Goal: Use online tool/utility: Utilize a website feature to perform a specific function

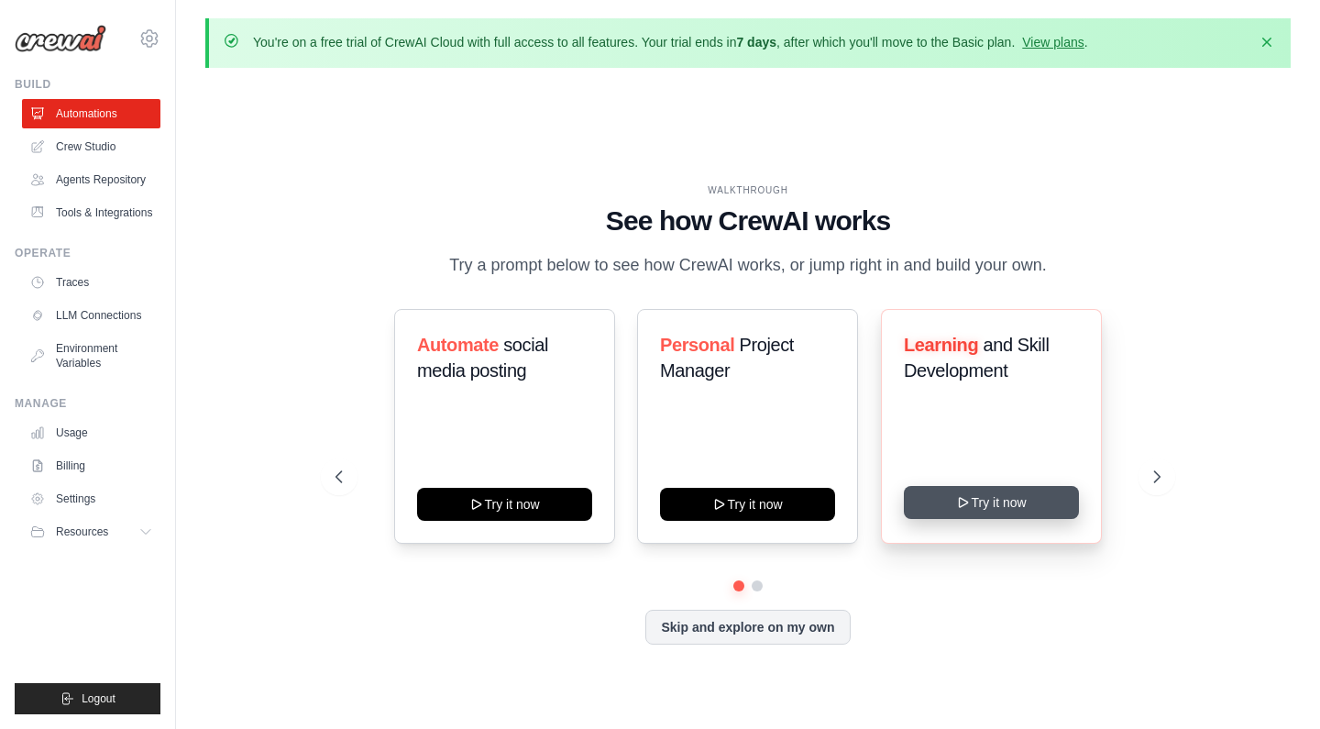
click at [954, 497] on button "Try it now" at bounding box center [991, 502] width 175 height 33
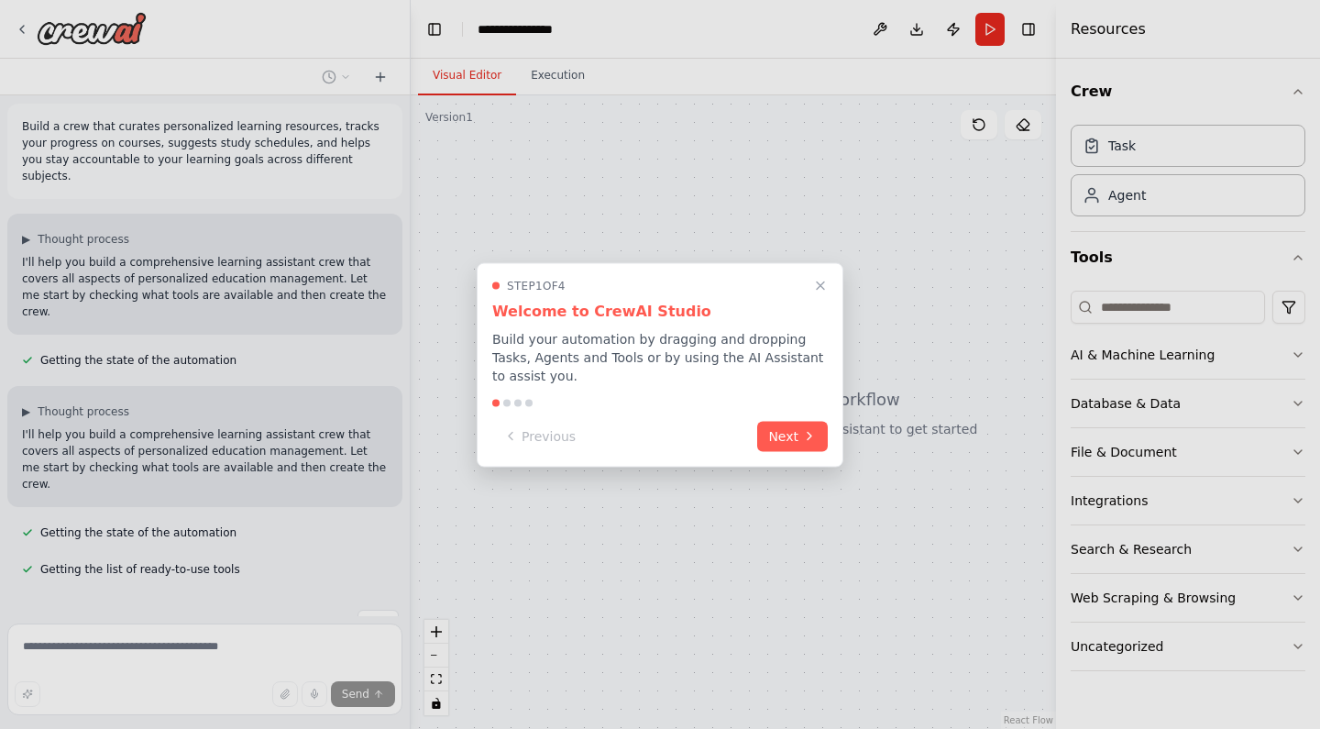
scroll to position [43, 0]
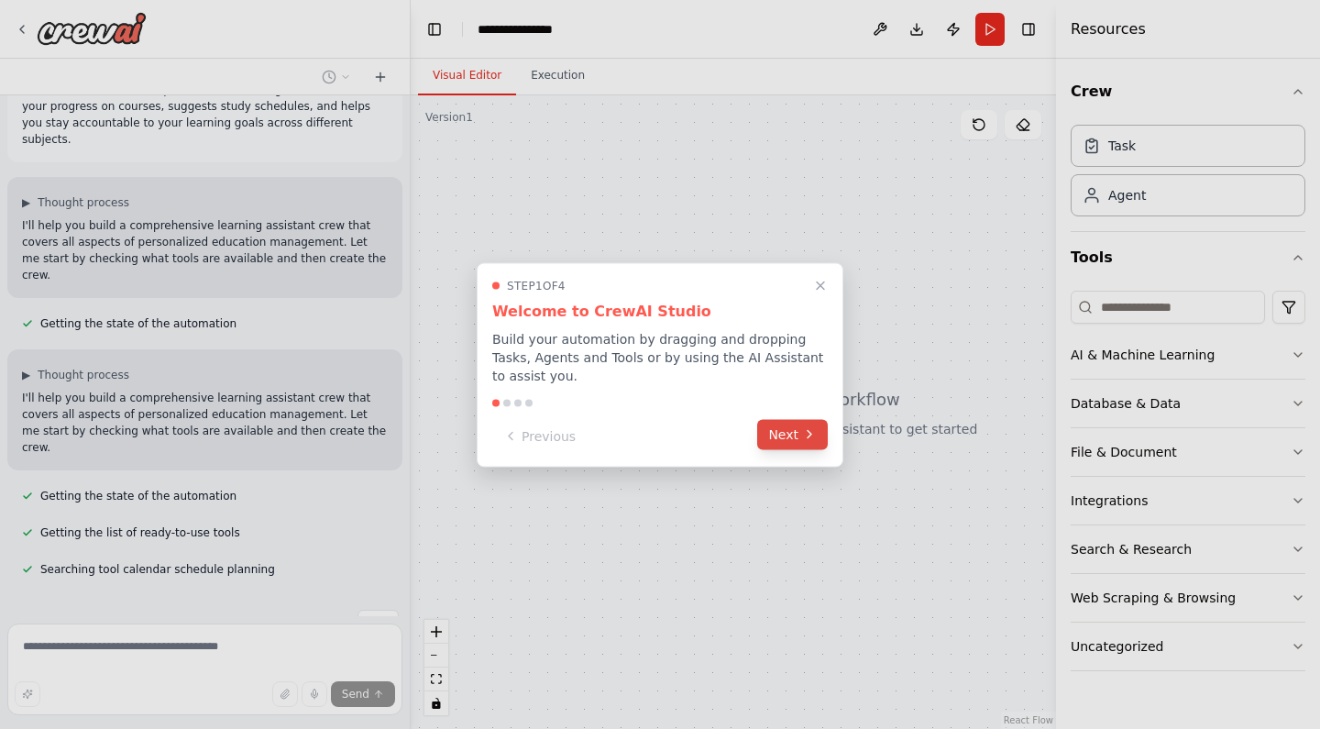
click at [799, 429] on button "Next" at bounding box center [792, 434] width 71 height 30
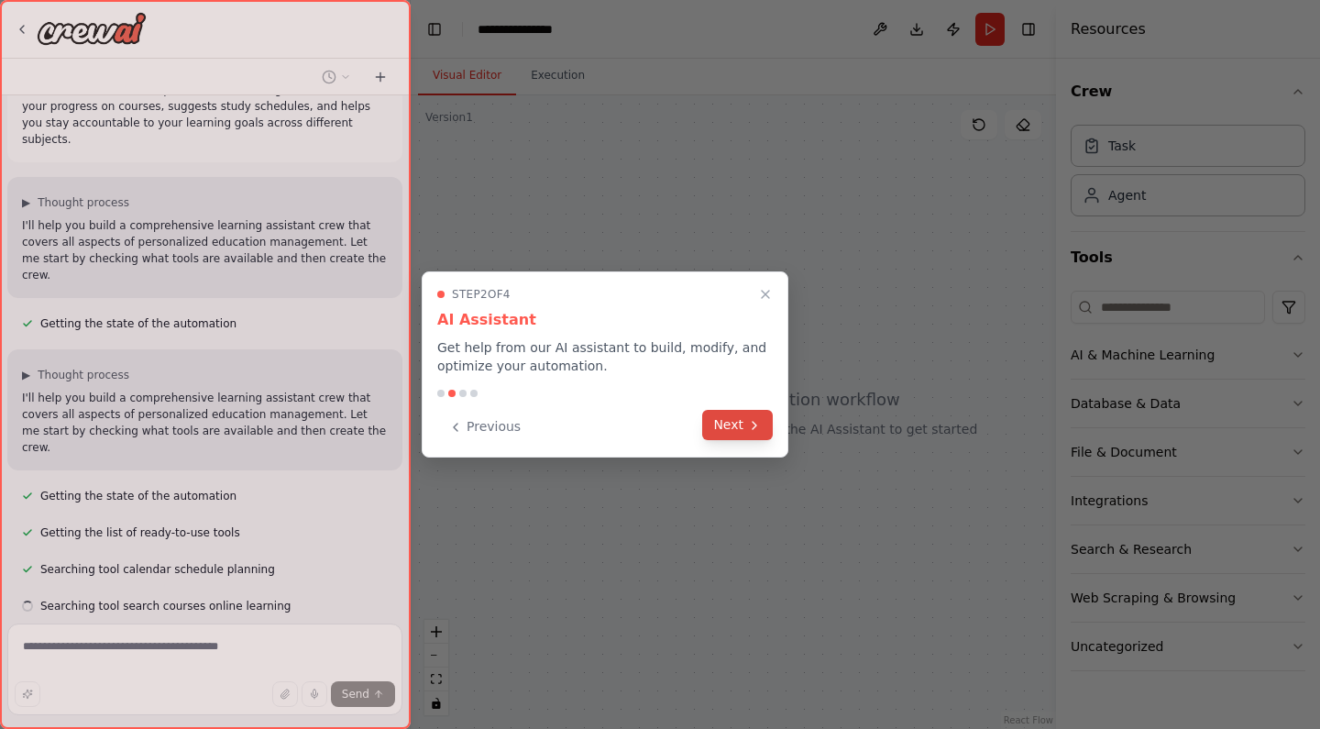
scroll to position [80, 0]
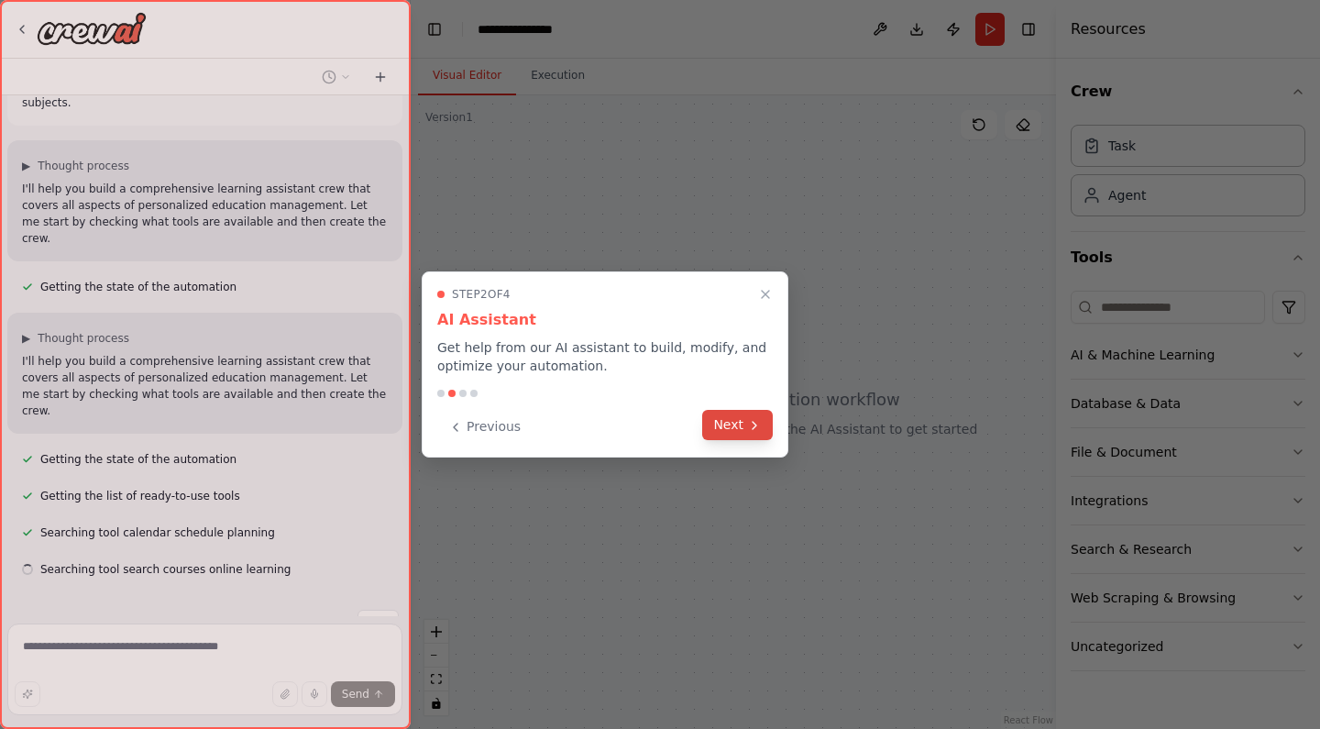
click at [722, 431] on button "Next" at bounding box center [737, 425] width 71 height 30
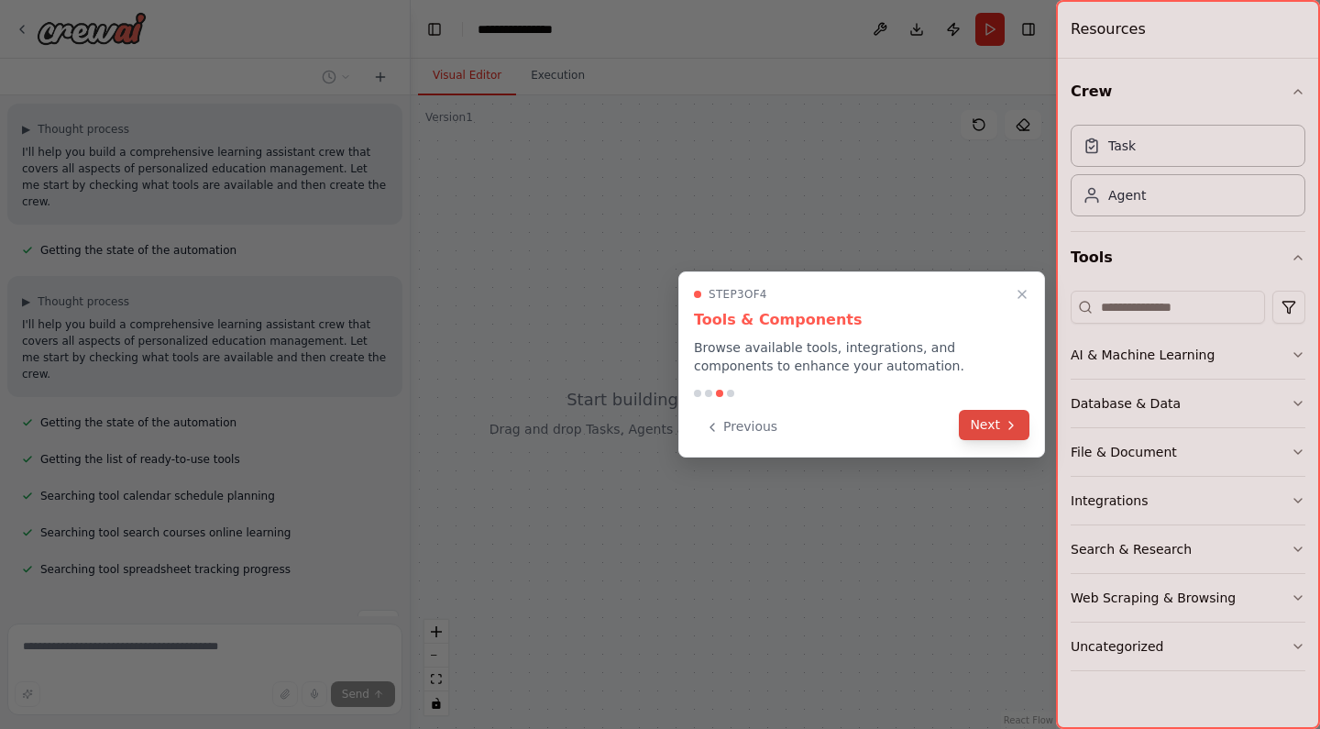
scroll to position [153, 0]
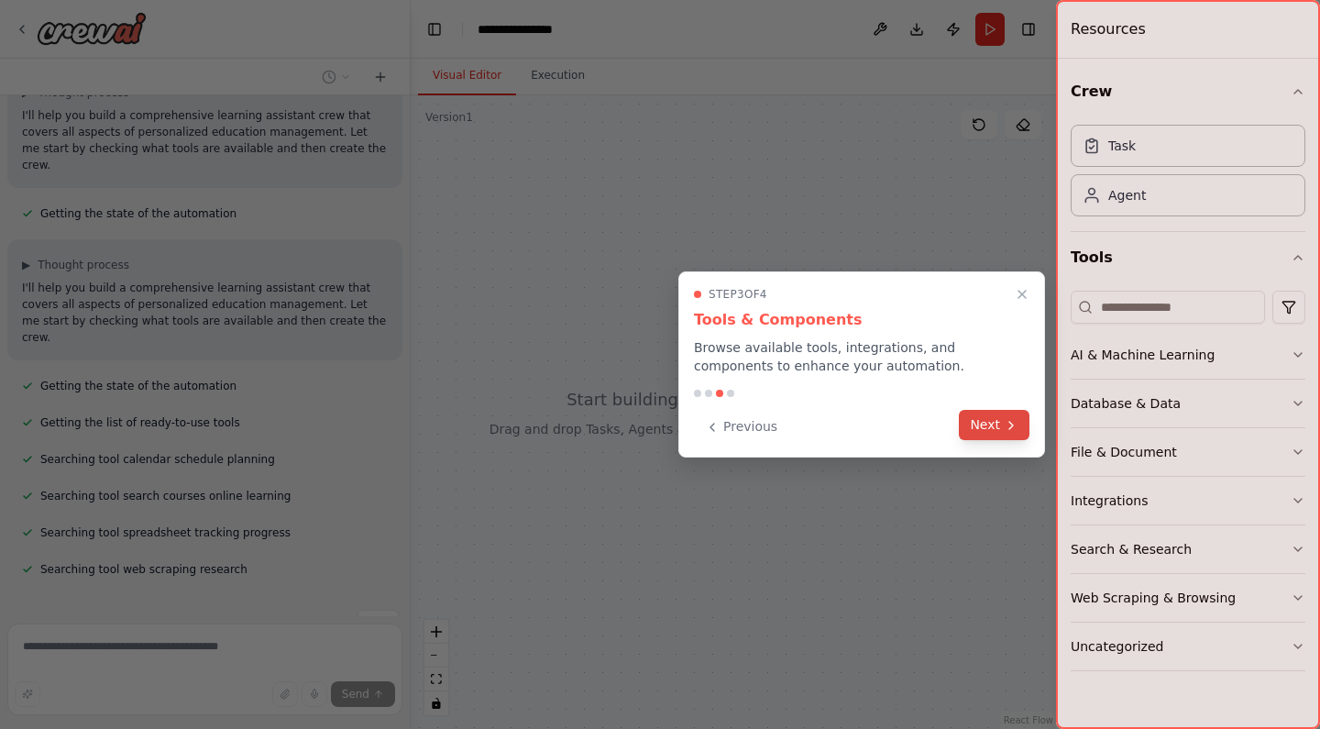
click at [991, 429] on button "Next" at bounding box center [994, 425] width 71 height 30
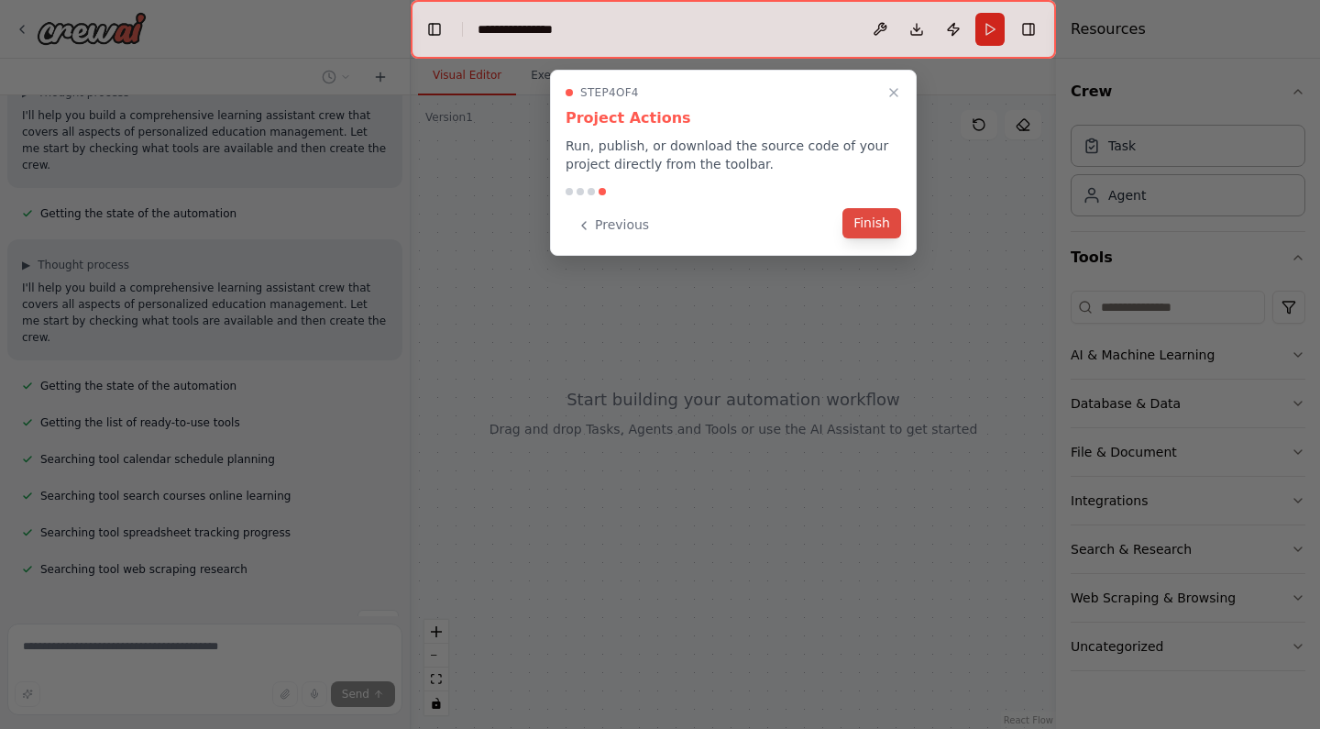
click at [888, 232] on button "Finish" at bounding box center [871, 223] width 59 height 30
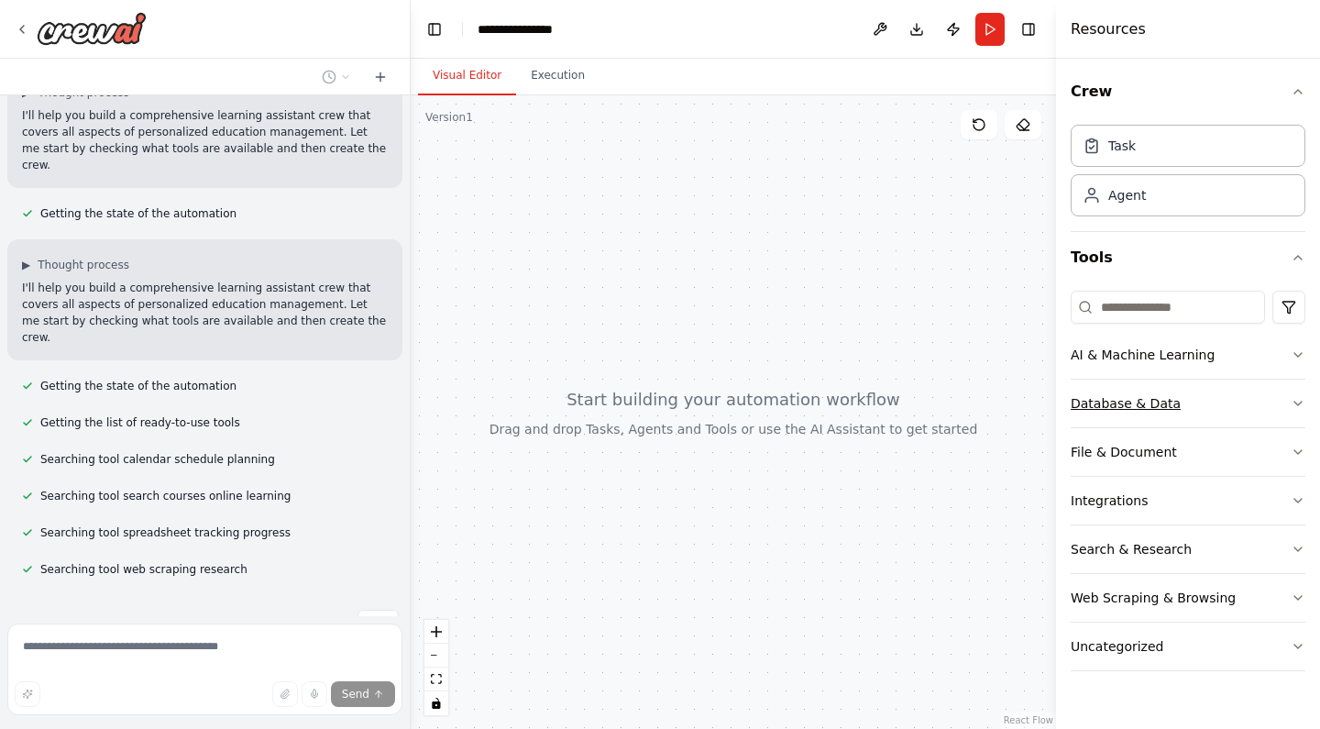
click at [1124, 389] on button "Database & Data" at bounding box center [1187, 403] width 235 height 48
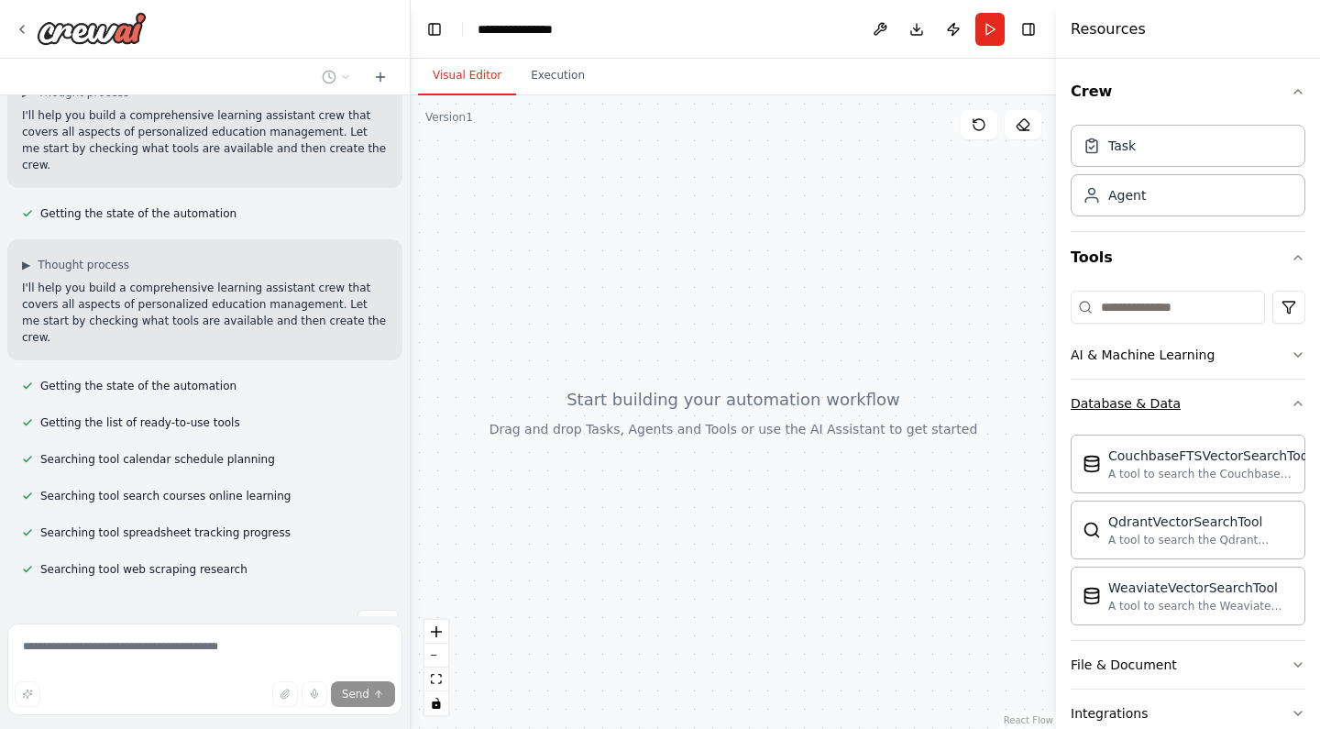
click at [1128, 392] on button "Database & Data" at bounding box center [1187, 403] width 235 height 48
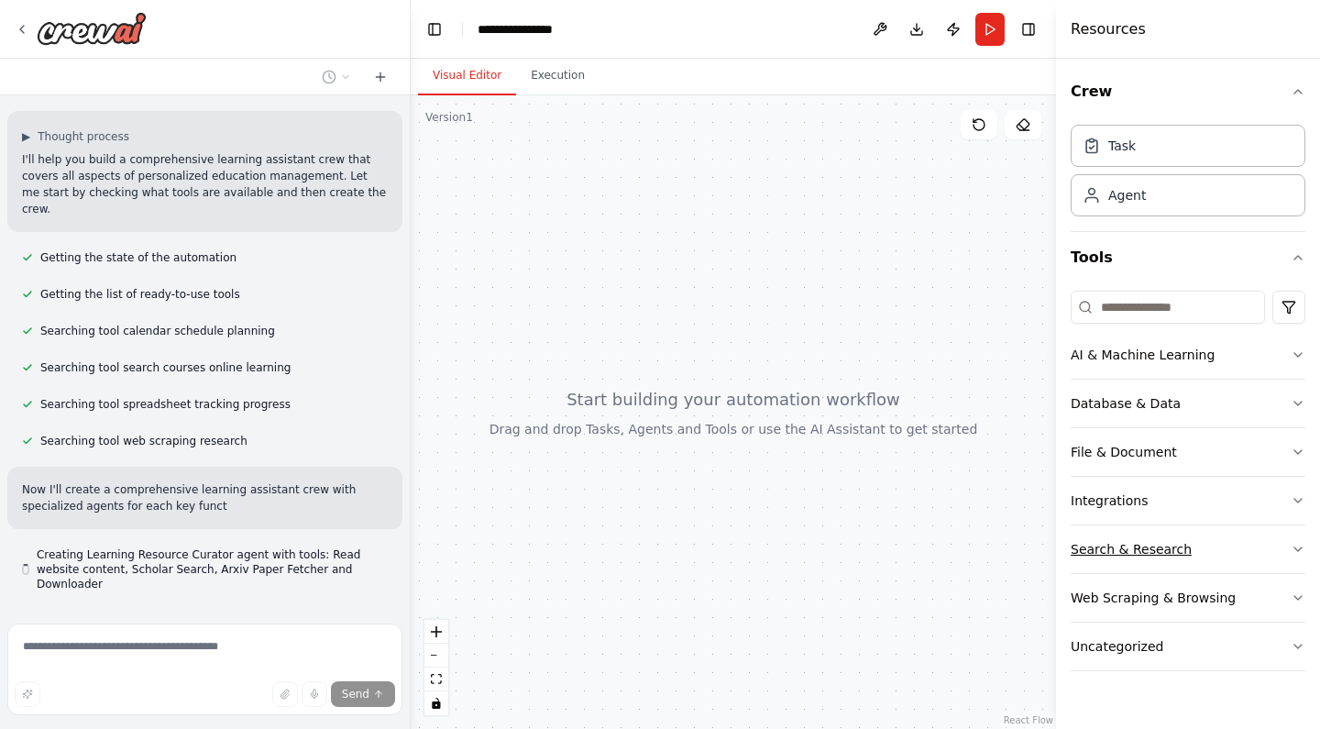
click at [1114, 533] on button "Search & Research" at bounding box center [1187, 549] width 235 height 48
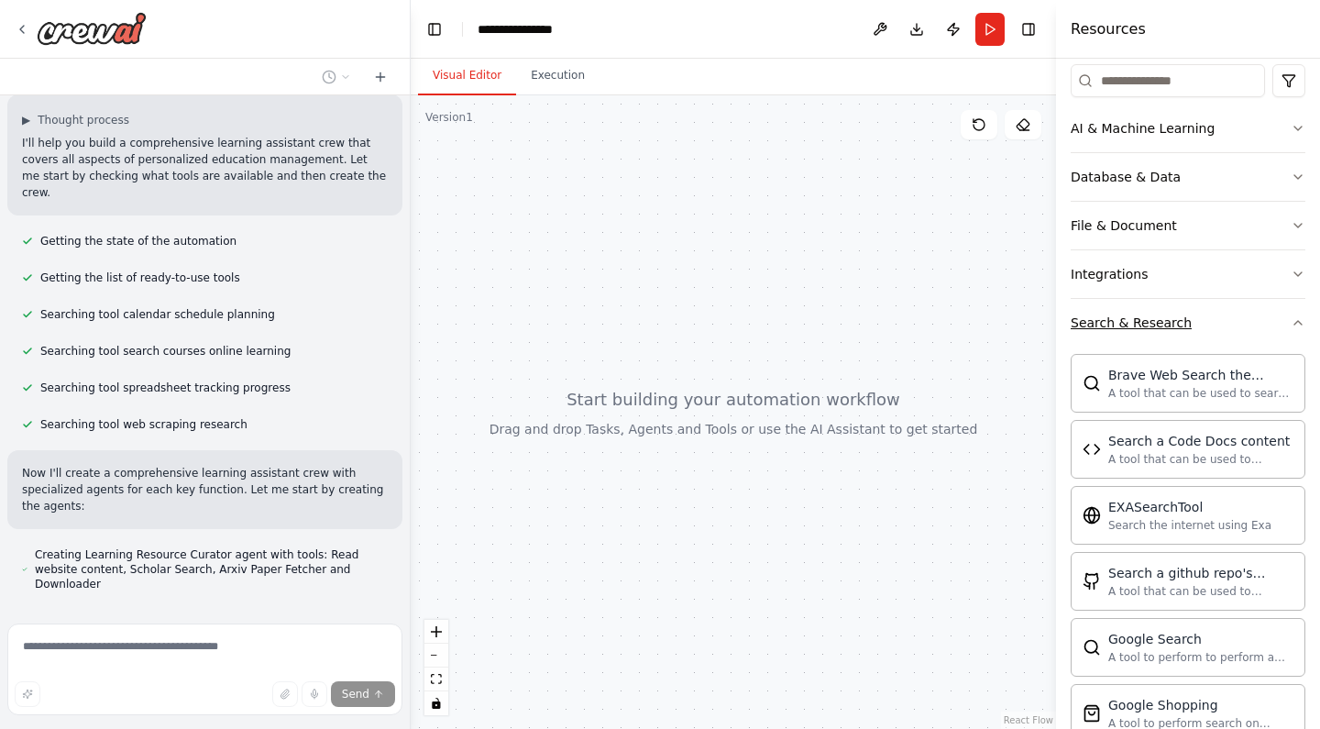
scroll to position [265, 0]
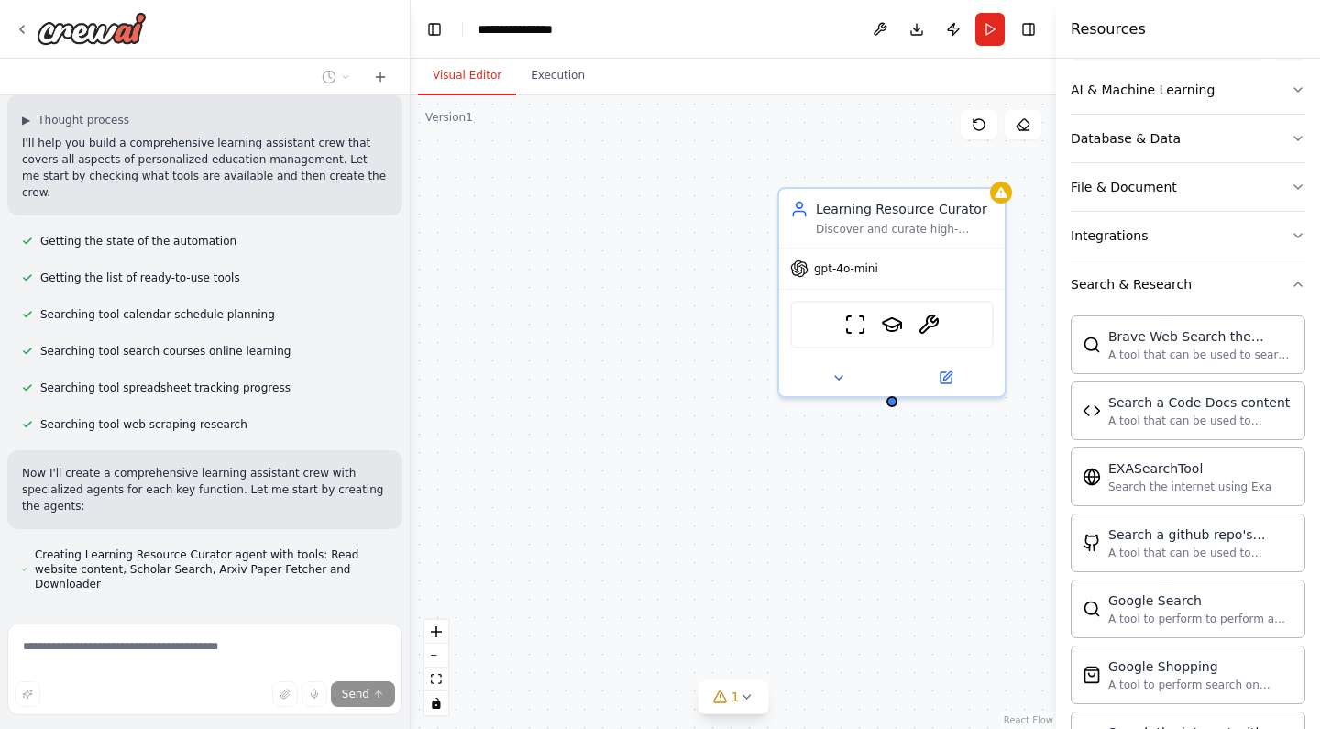
click at [840, 482] on div "Learning Resource Curator Discover and curate high-quality, personalized learni…" at bounding box center [733, 411] width 645 height 633
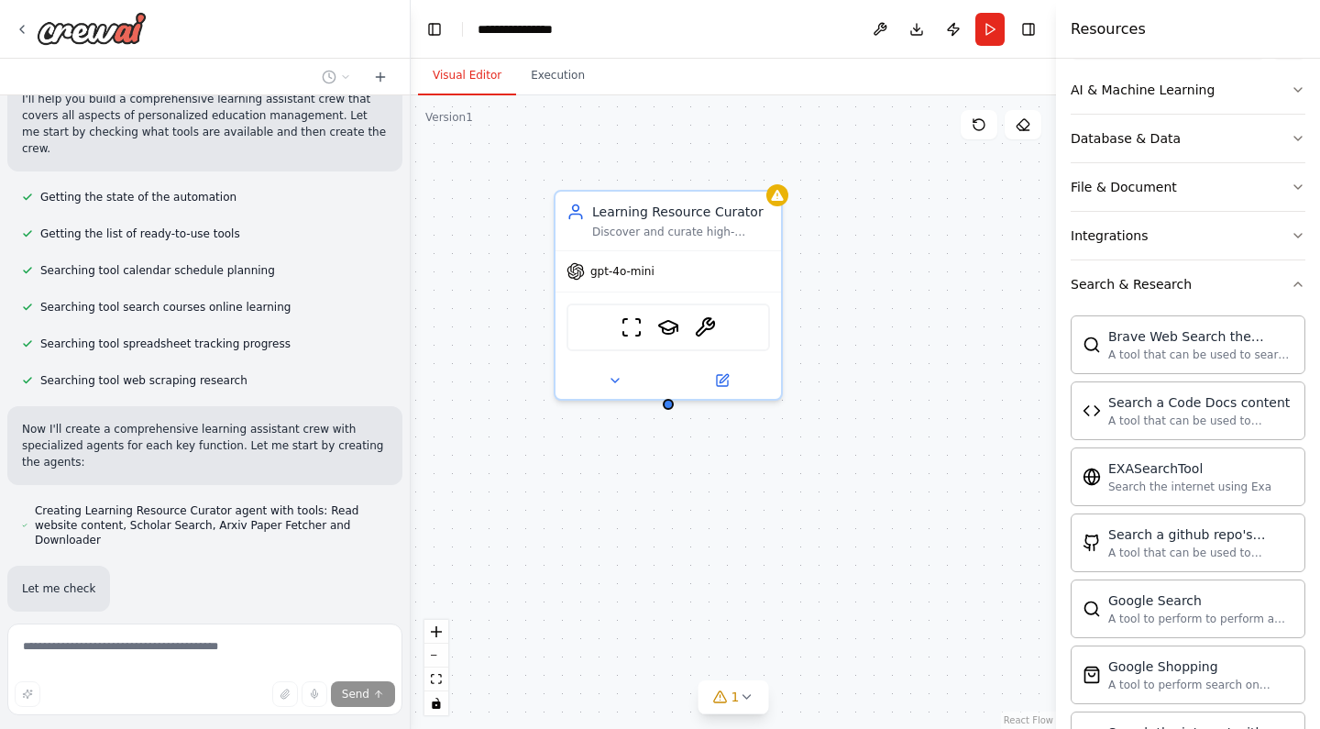
scroll to position [358, 0]
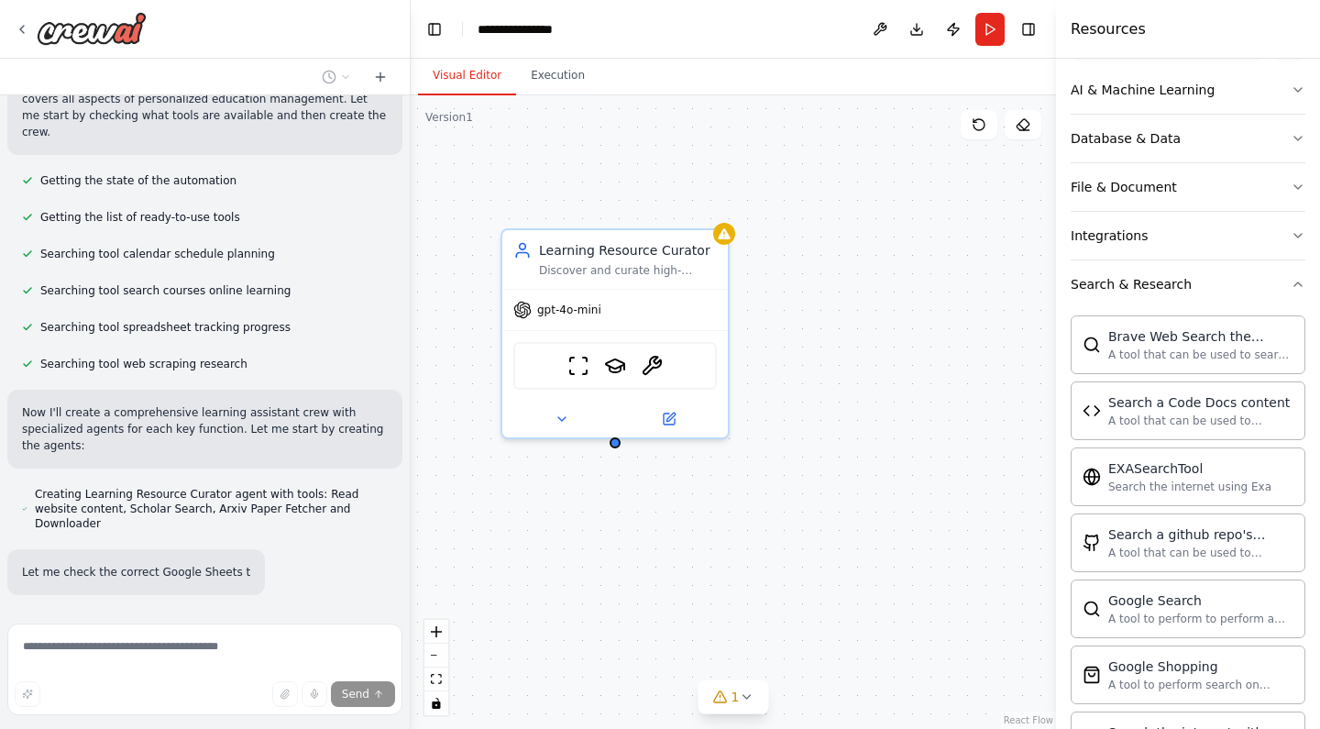
drag, startPoint x: 840, startPoint y: 482, endPoint x: 565, endPoint y: 523, distance: 278.9
click at [565, 523] on div "Learning Resource Curator Discover and curate high-quality, personalized learni…" at bounding box center [733, 411] width 645 height 633
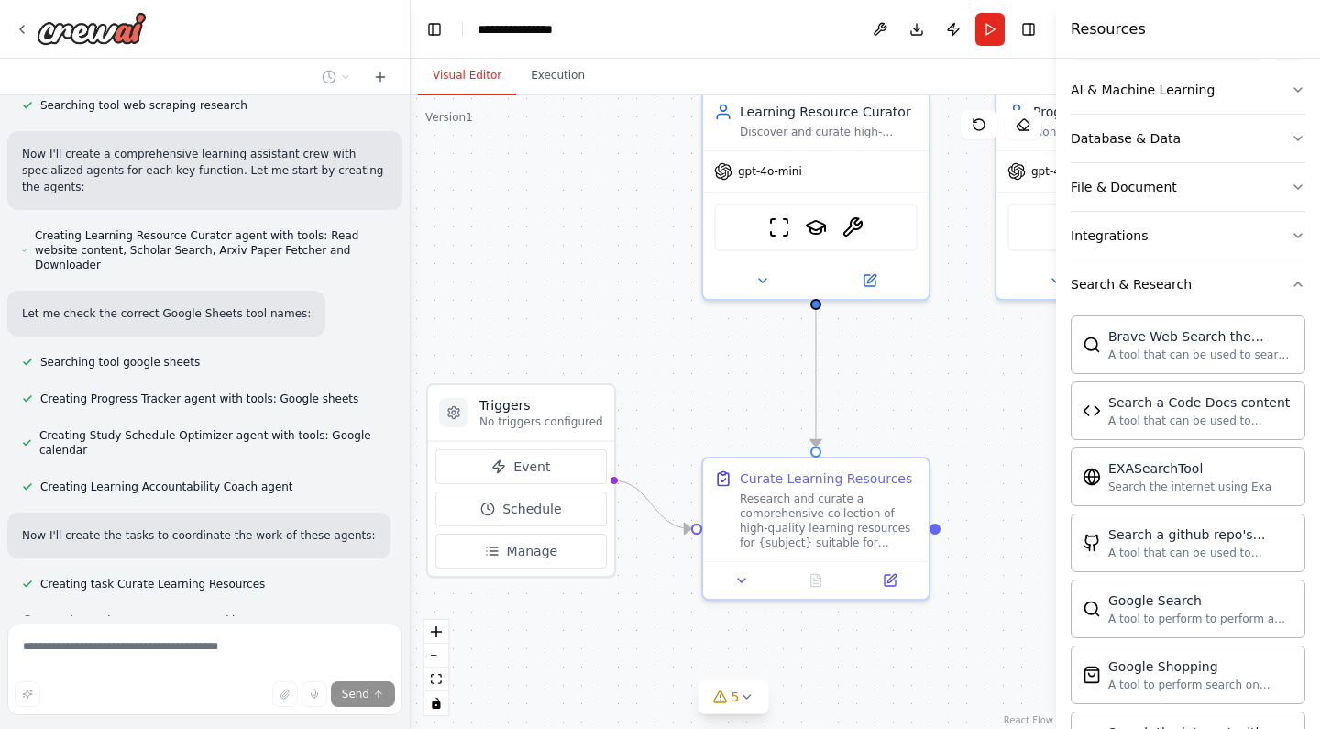
scroll to position [653, 0]
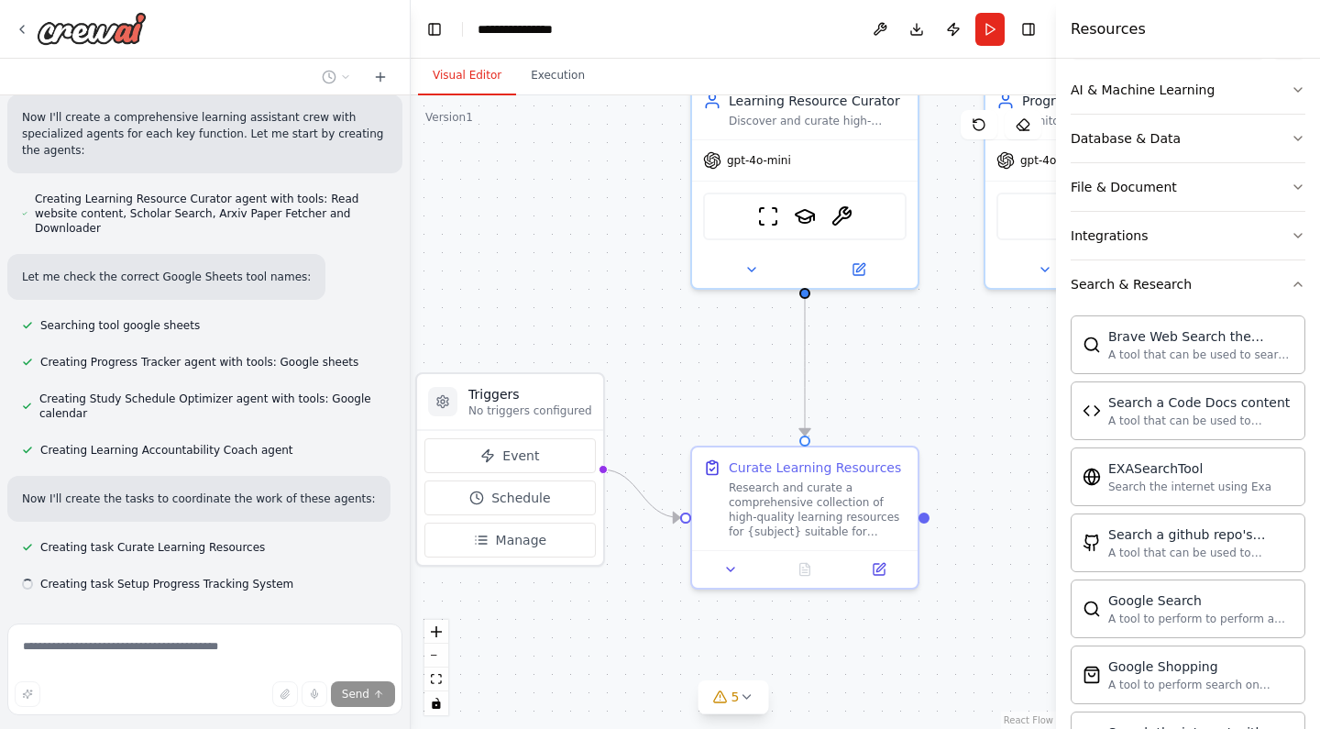
drag, startPoint x: 554, startPoint y: 487, endPoint x: 743, endPoint y: 336, distance: 242.0
click at [743, 336] on div ".deletable-edge-delete-btn { width: 20px; height: 20px; border: 0px solid #ffff…" at bounding box center [733, 411] width 645 height 633
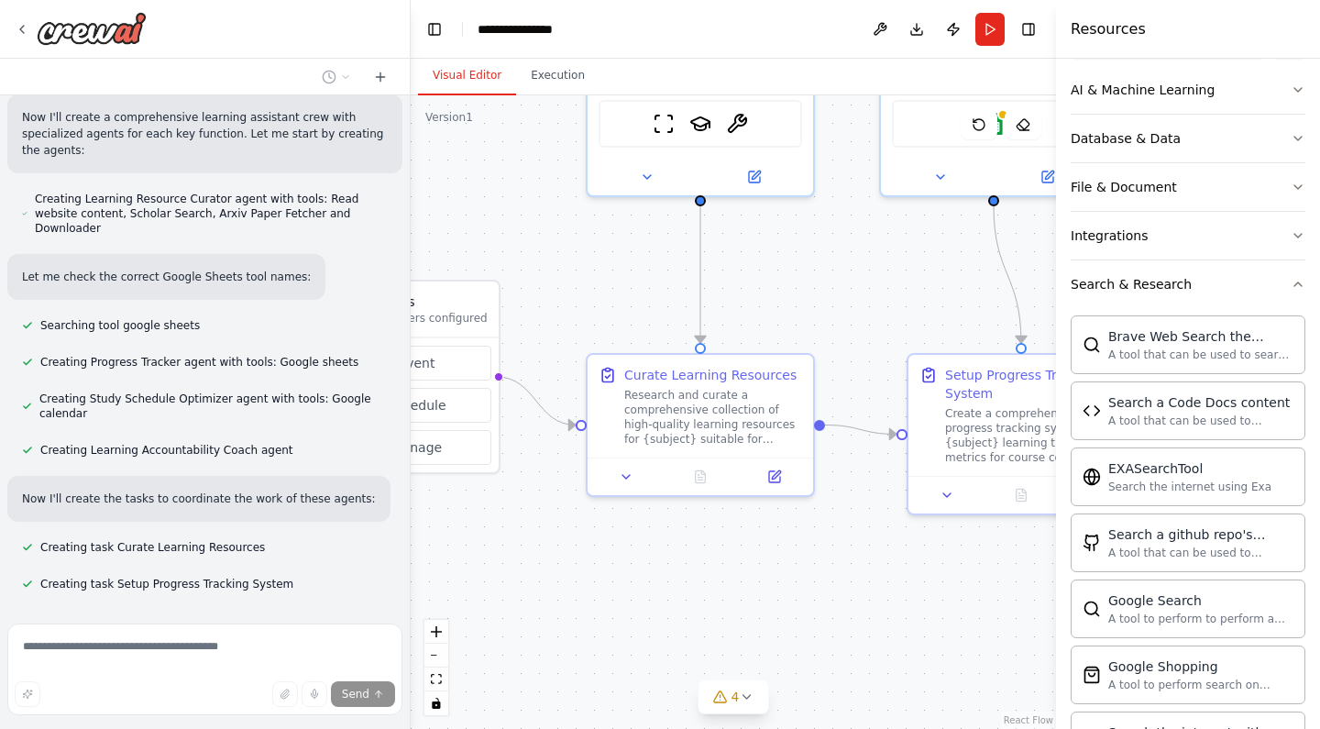
drag, startPoint x: 743, startPoint y: 336, endPoint x: 593, endPoint y: 219, distance: 190.7
click at [593, 219] on div ".deletable-edge-delete-btn { width: 20px; height: 20px; border: 0px solid #ffff…" at bounding box center [733, 411] width 645 height 633
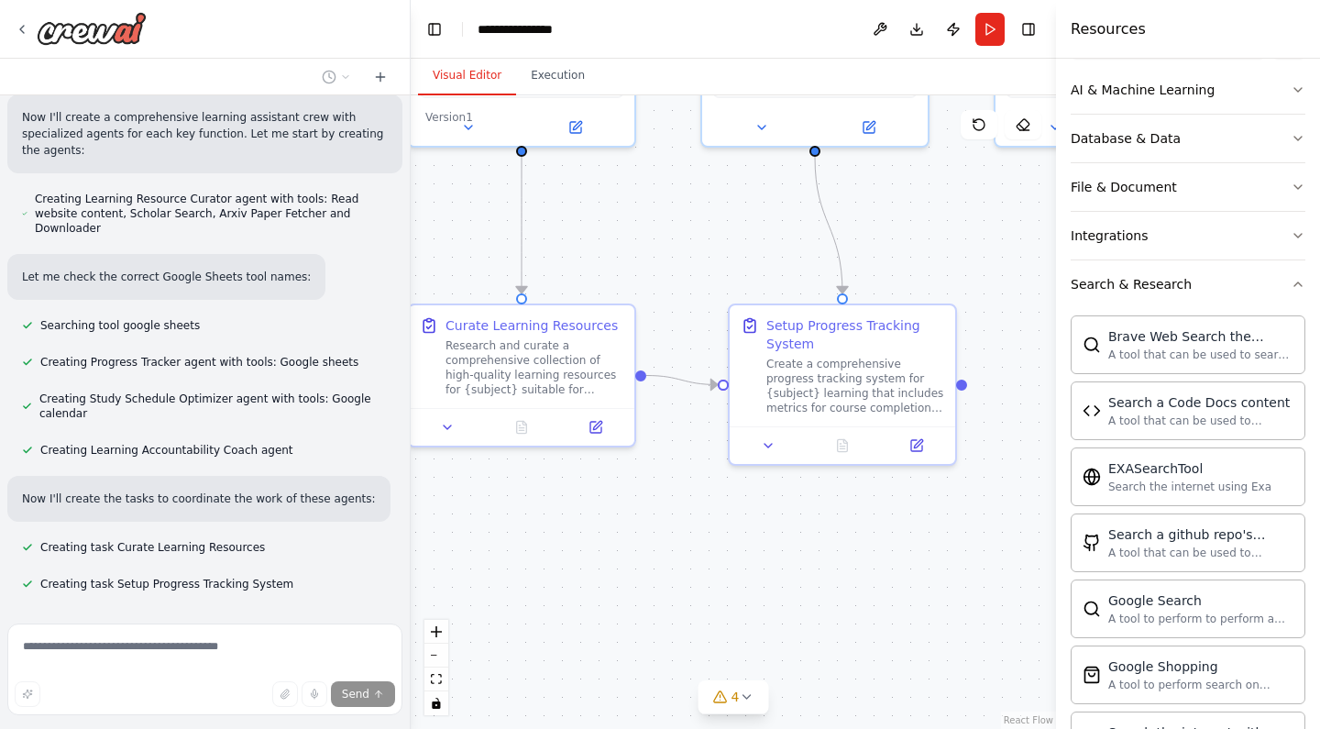
drag, startPoint x: 805, startPoint y: 286, endPoint x: 665, endPoint y: 258, distance: 142.2
click at [665, 258] on div ".deletable-edge-delete-btn { width: 20px; height: 20px; border: 0px solid #ffff…" at bounding box center [733, 411] width 645 height 633
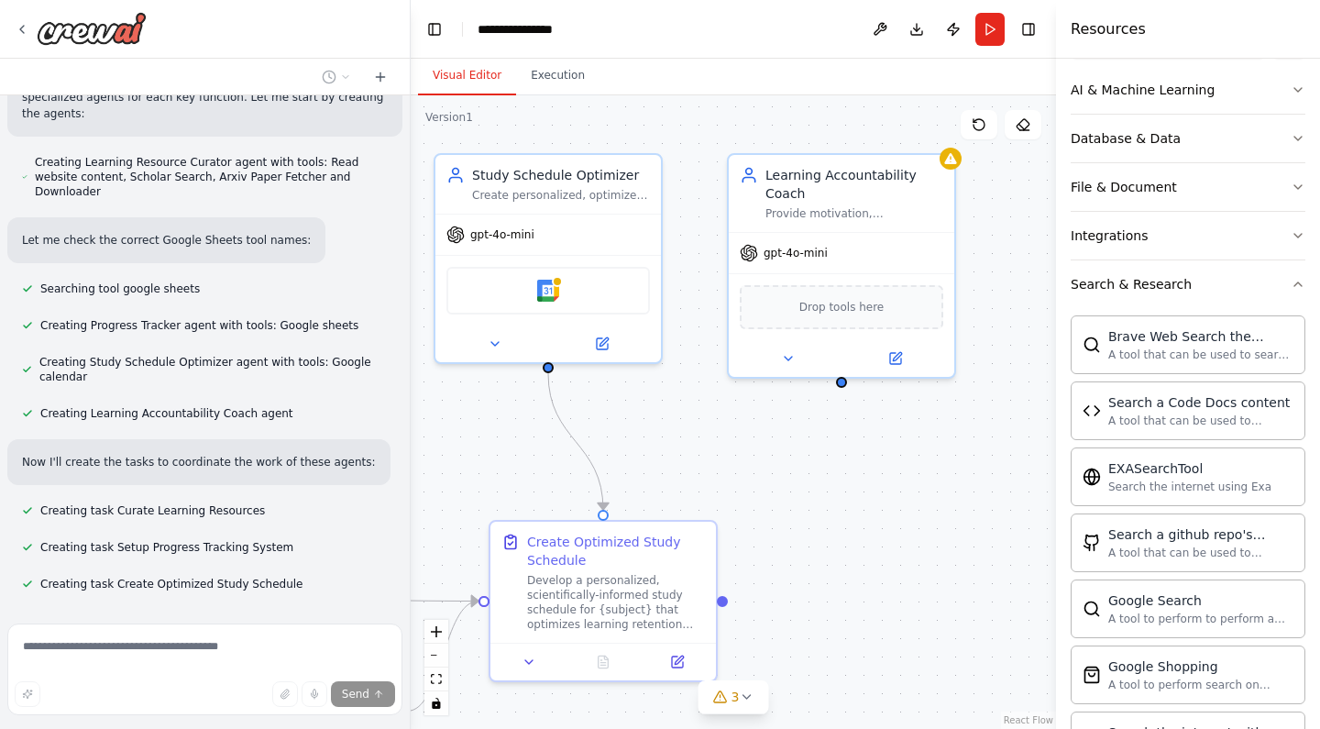
drag, startPoint x: 989, startPoint y: 343, endPoint x: 434, endPoint y: 563, distance: 597.4
click at [434, 563] on div ".deletable-edge-delete-btn { width: 20px; height: 20px; border: 0px solid #ffff…" at bounding box center [733, 411] width 645 height 633
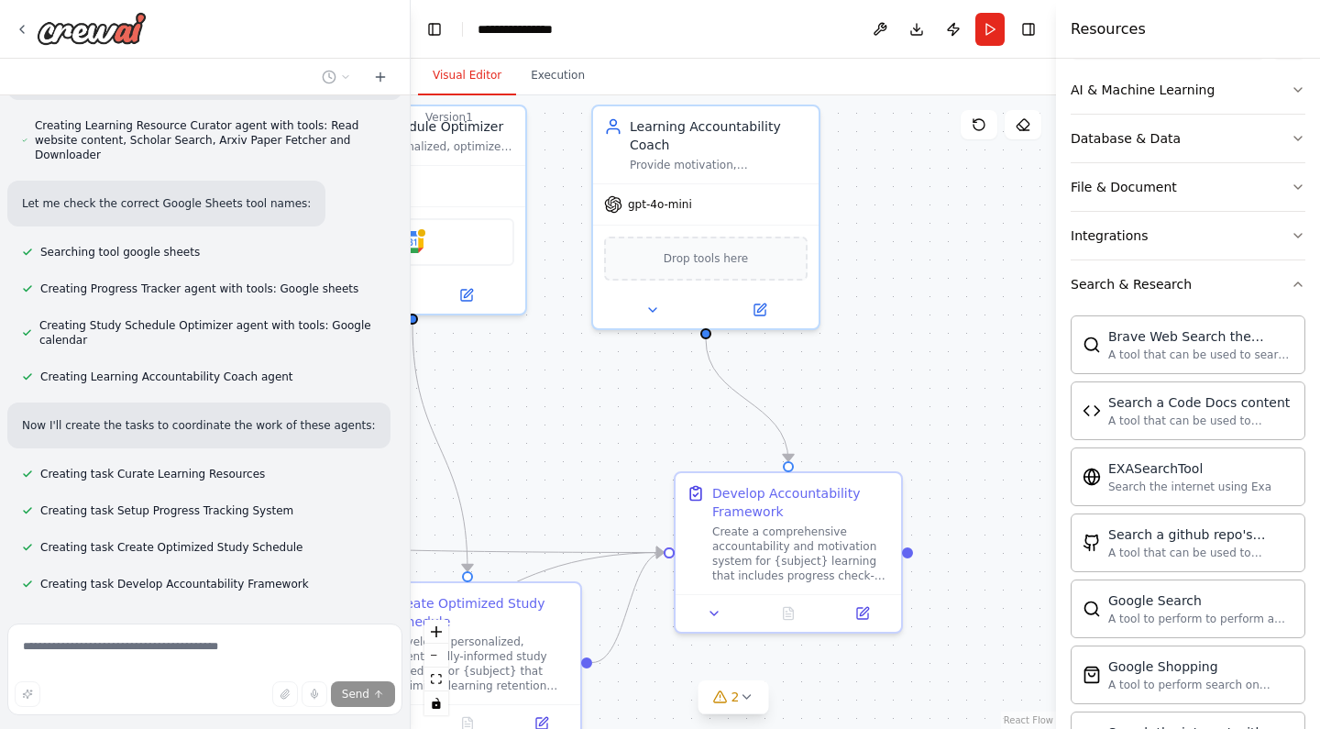
drag, startPoint x: 927, startPoint y: 483, endPoint x: 793, endPoint y: 435, distance: 142.9
click at [793, 435] on div ".deletable-edge-delete-btn { width: 20px; height: 20px; border: 0px solid #ffff…" at bounding box center [733, 411] width 645 height 633
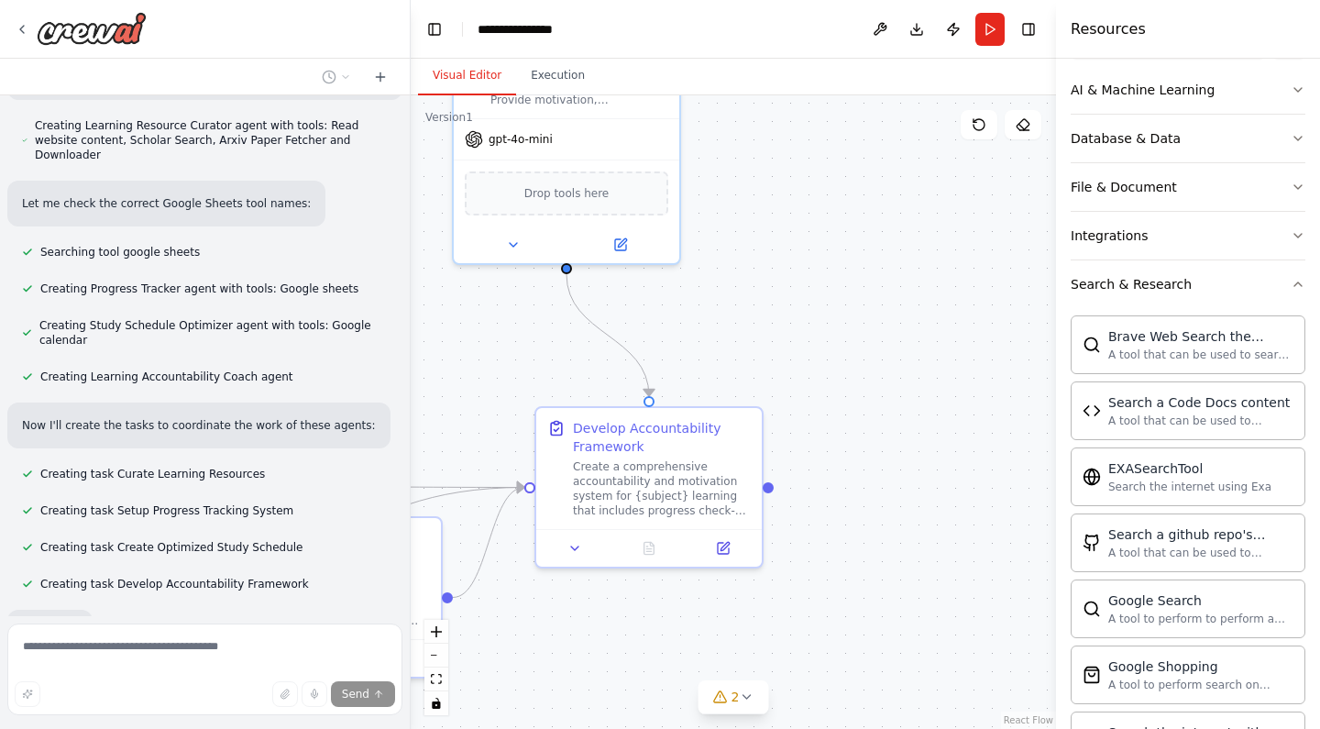
drag, startPoint x: 925, startPoint y: 359, endPoint x: 786, endPoint y: 293, distance: 153.3
click at [785, 293] on div ".deletable-edge-delete-btn { width: 20px; height: 20px; border: 0px solid #ffff…" at bounding box center [733, 411] width 645 height 633
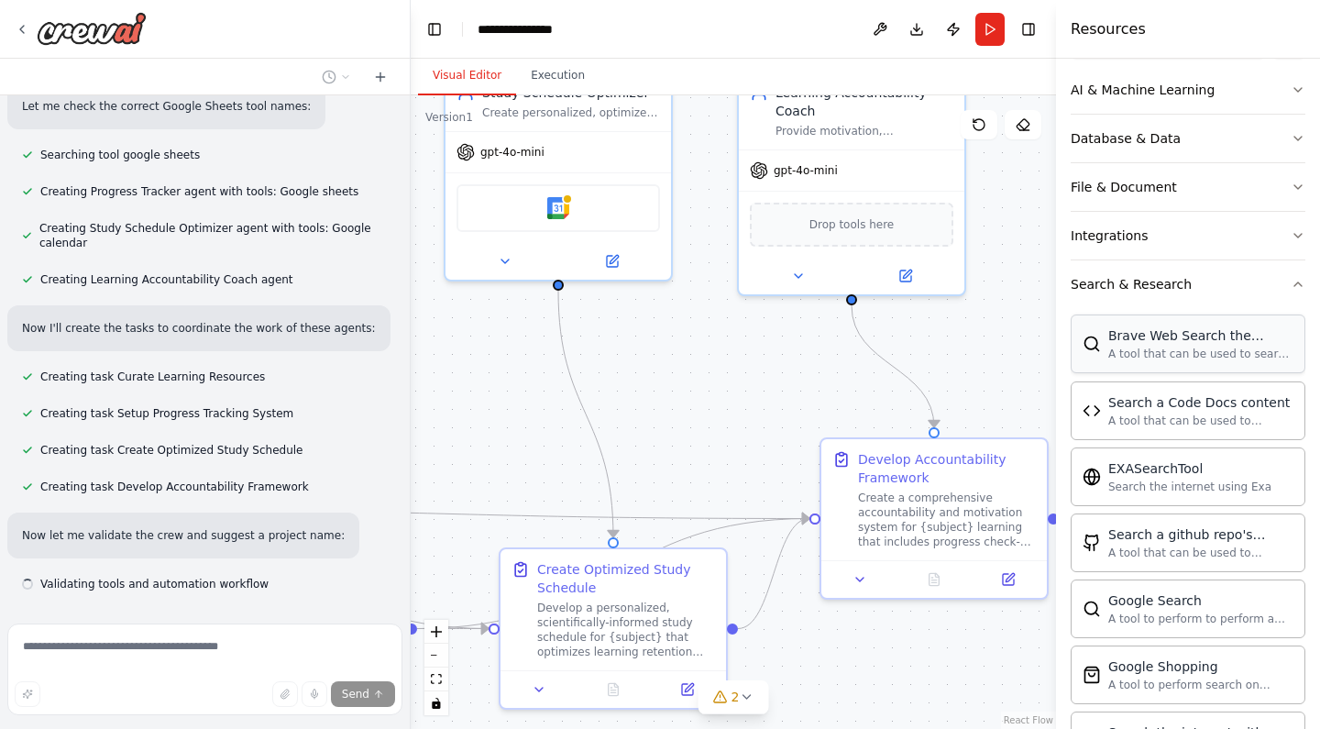
drag, startPoint x: 786, startPoint y: 293, endPoint x: 1204, endPoint y: 346, distance: 421.3
click at [1204, 346] on div "Build a crew that curates personalized learning resources, tracks your progress…" at bounding box center [660, 364] width 1320 height 729
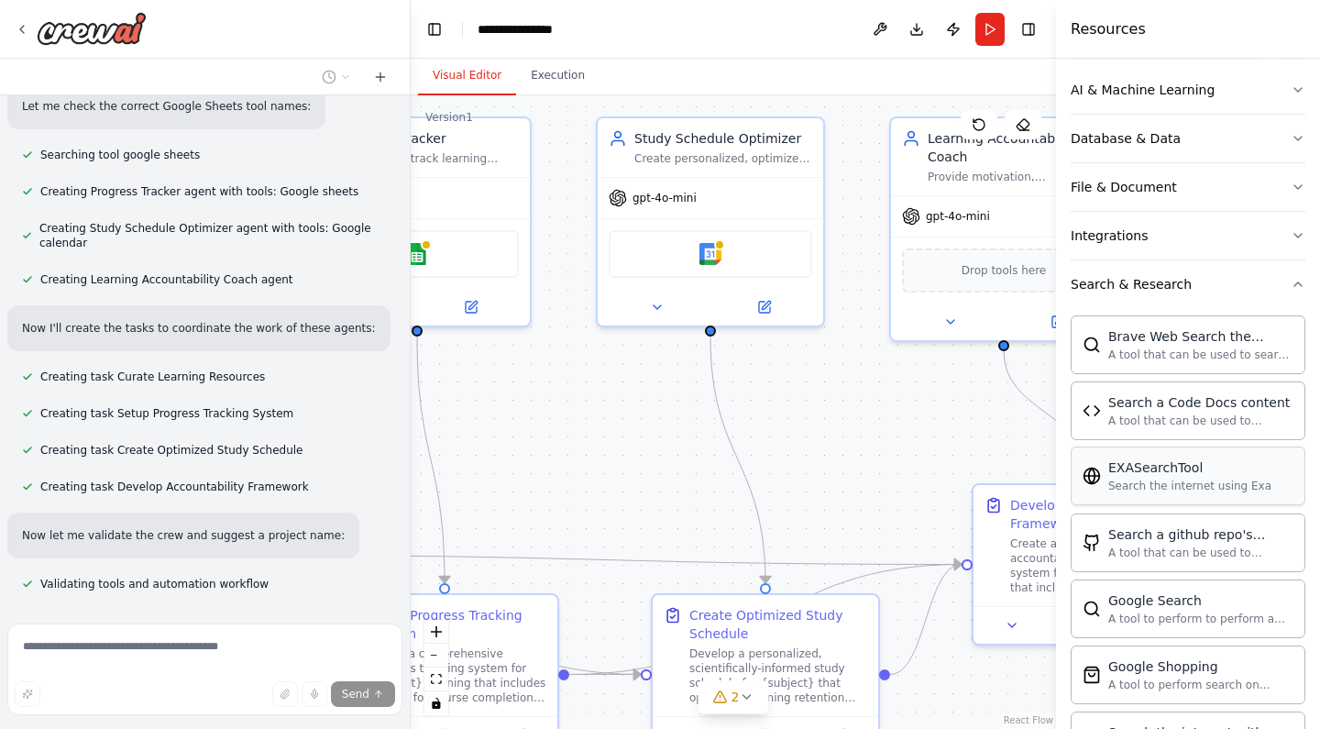
scroll to position [861, 0]
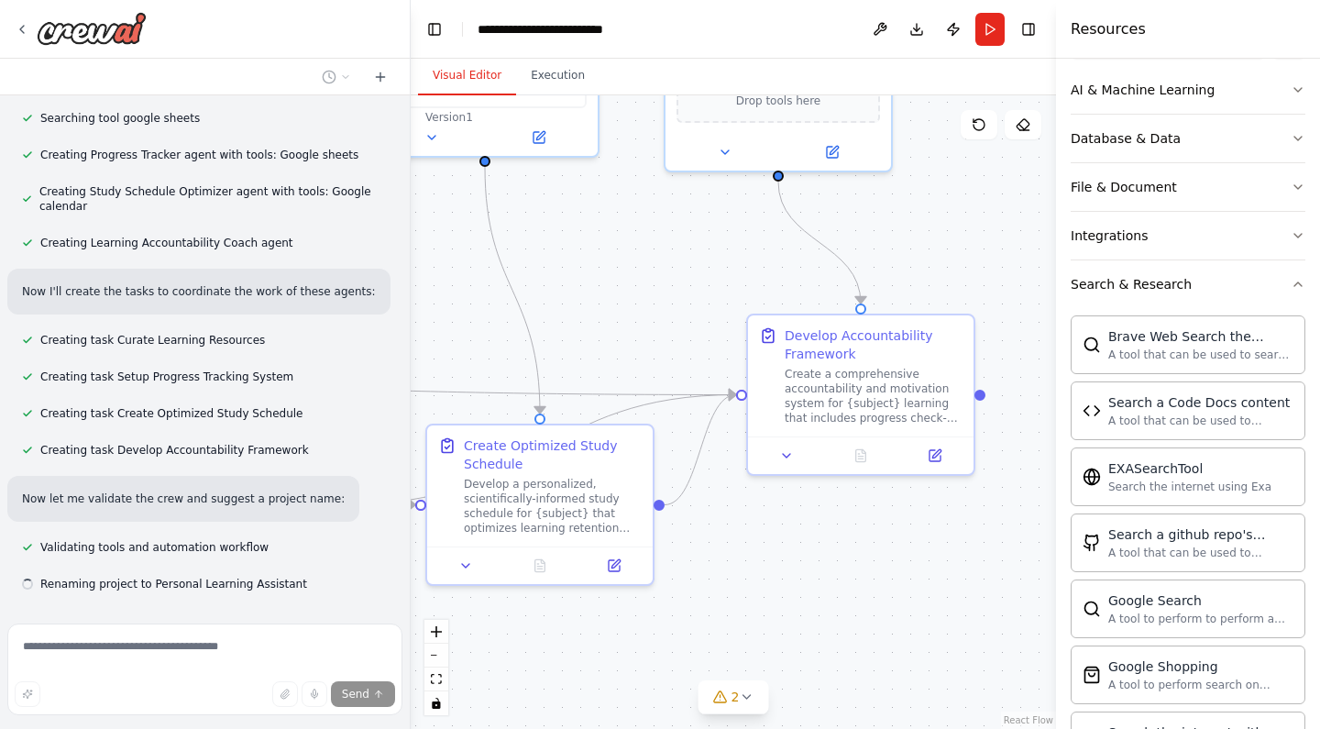
drag, startPoint x: 812, startPoint y: 372, endPoint x: 606, endPoint y: 225, distance: 253.0
click at [606, 225] on div ".deletable-edge-delete-btn { width: 20px; height: 20px; border: 0px solid #ffff…" at bounding box center [733, 411] width 645 height 633
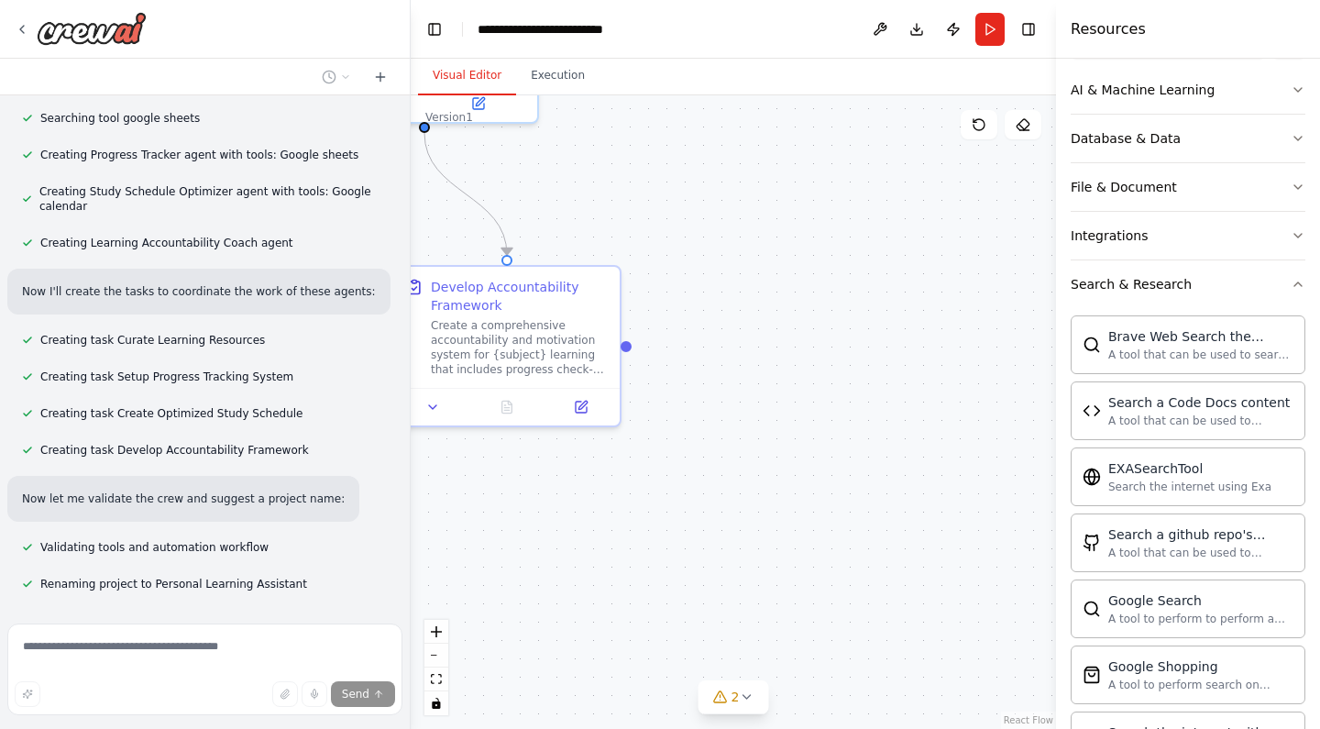
drag, startPoint x: 1015, startPoint y: 259, endPoint x: 665, endPoint y: 212, distance: 352.4
click at [665, 212] on div ".deletable-edge-delete-btn { width: 20px; height: 20px; border: 0px solid #ffff…" at bounding box center [733, 411] width 645 height 633
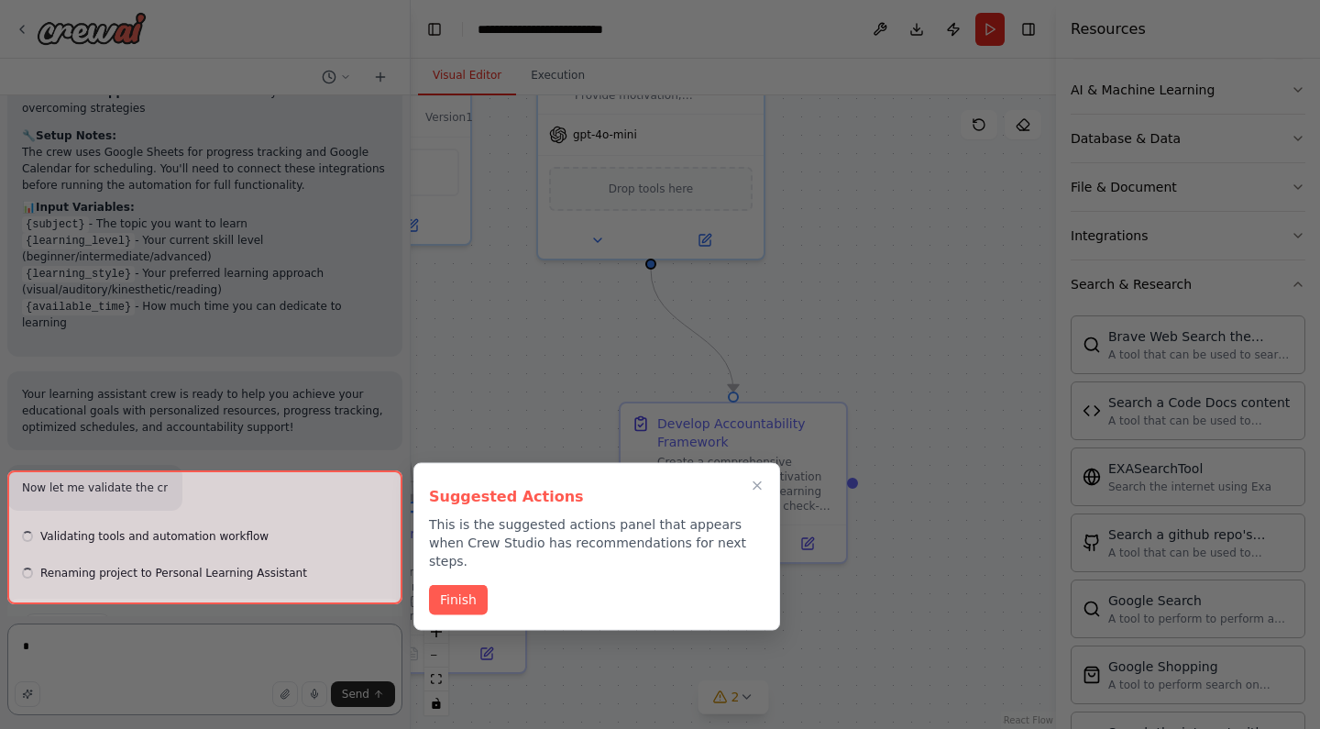
scroll to position [1871, 0]
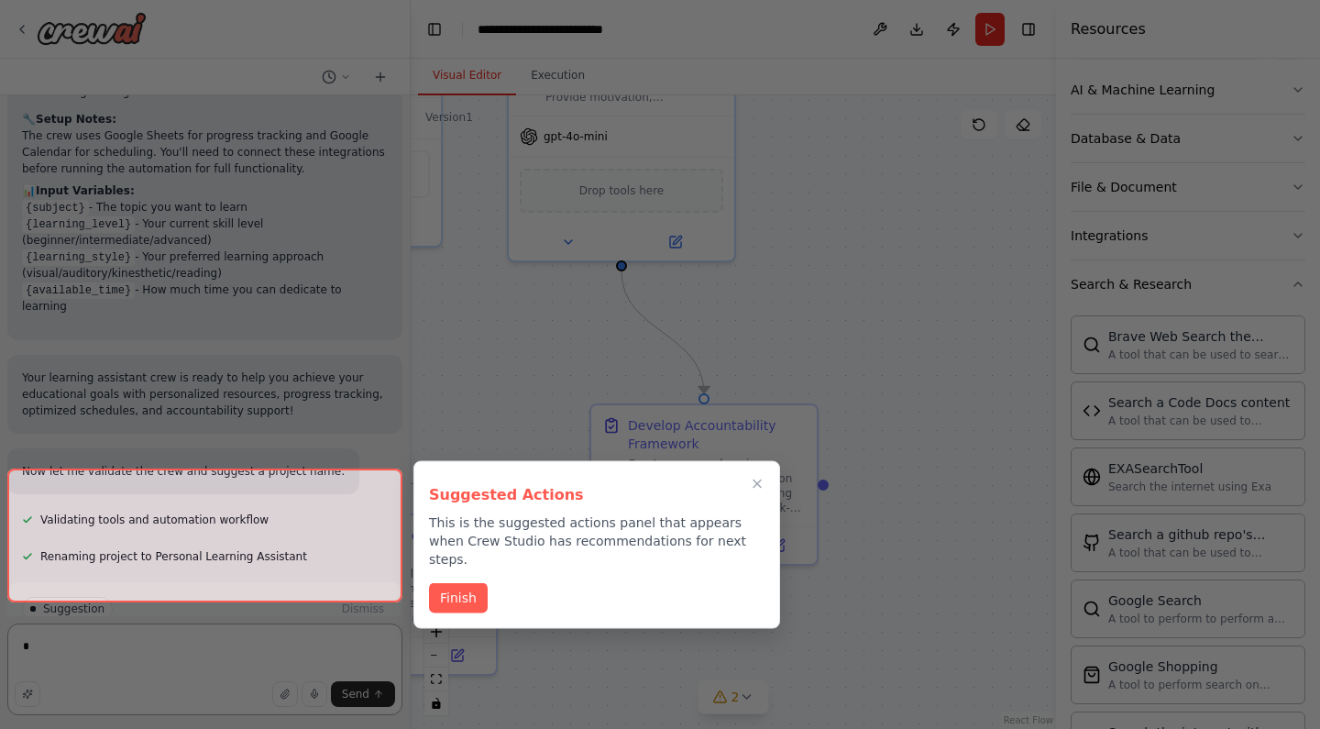
drag, startPoint x: 665, startPoint y: 212, endPoint x: 859, endPoint y: 352, distance: 238.9
click at [860, 351] on div "Build a crew that curates personalized learning resources, tracks your progress…" at bounding box center [660, 364] width 1320 height 729
type textarea "*"
click at [224, 532] on div at bounding box center [204, 535] width 395 height 134
click at [272, 576] on div at bounding box center [204, 535] width 395 height 134
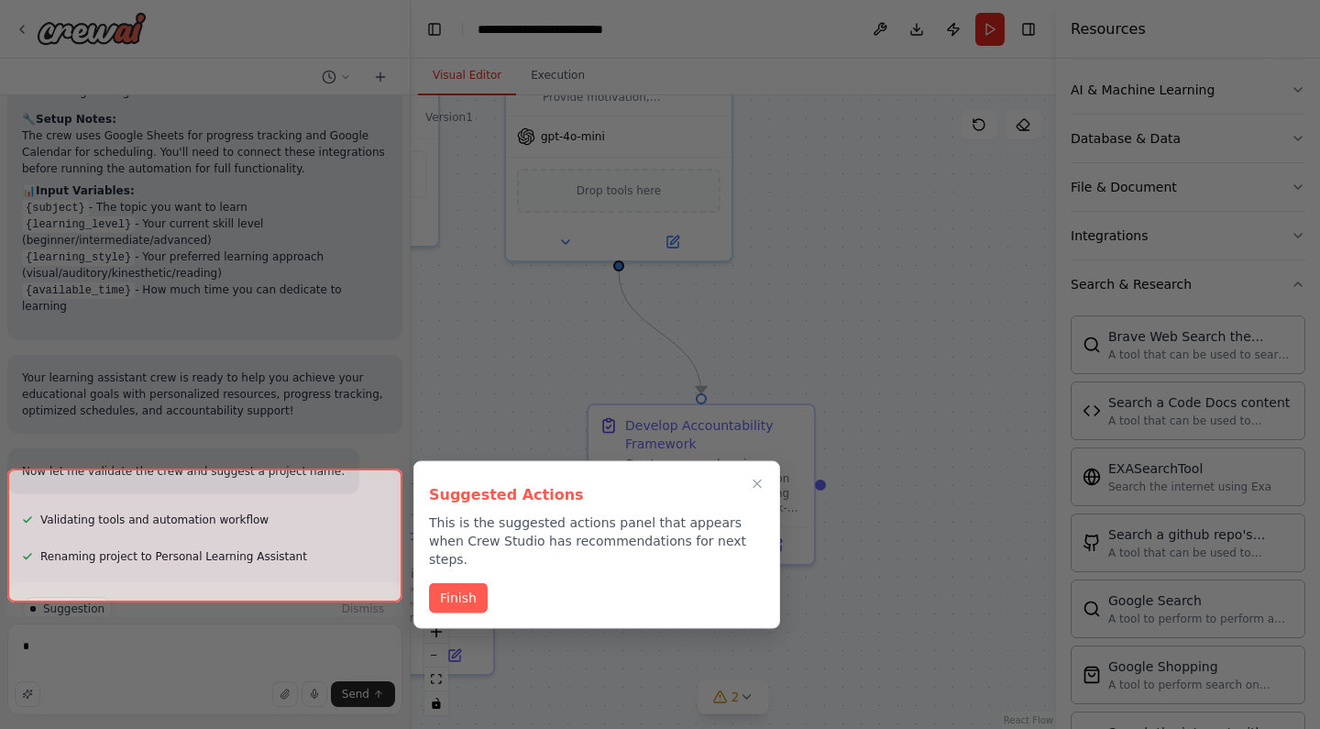
click at [186, 576] on div at bounding box center [204, 535] width 395 height 134
click at [485, 581] on button "Finish" at bounding box center [458, 596] width 59 height 30
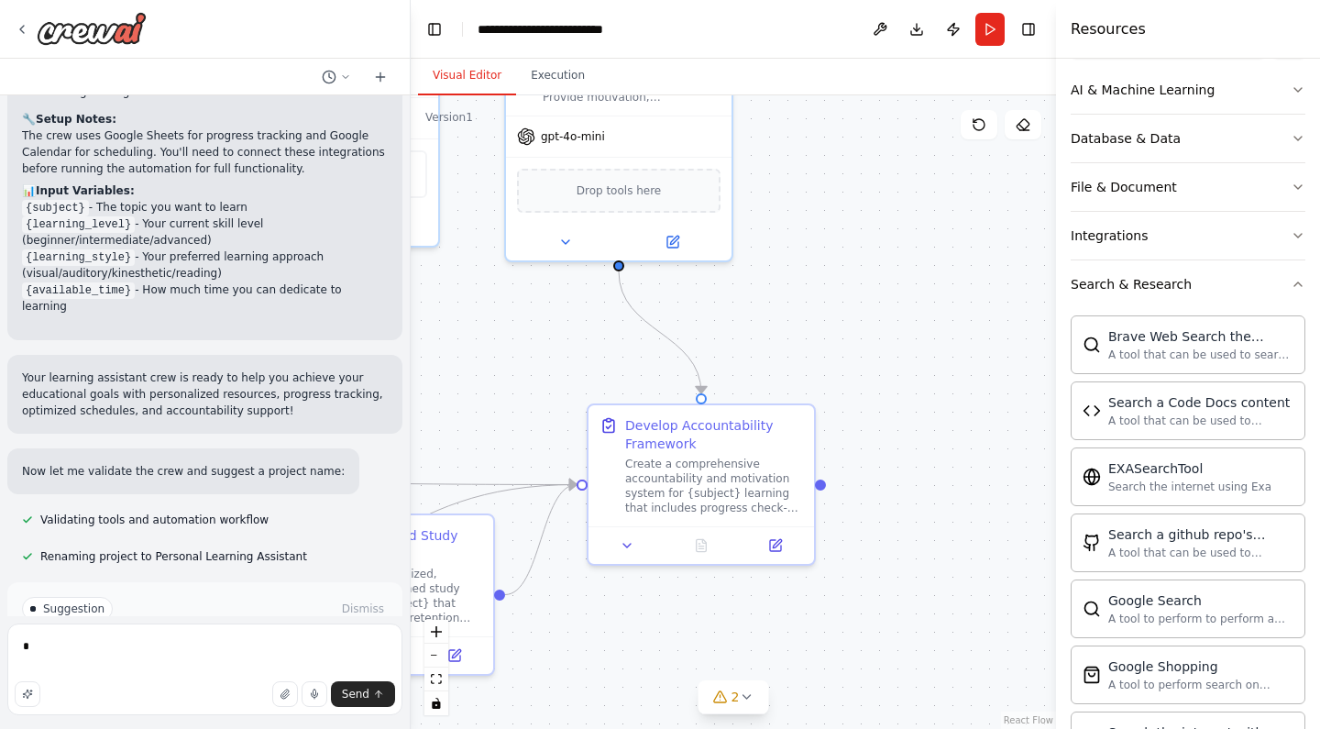
click at [256, 672] on button "Run Automation" at bounding box center [205, 686] width 366 height 29
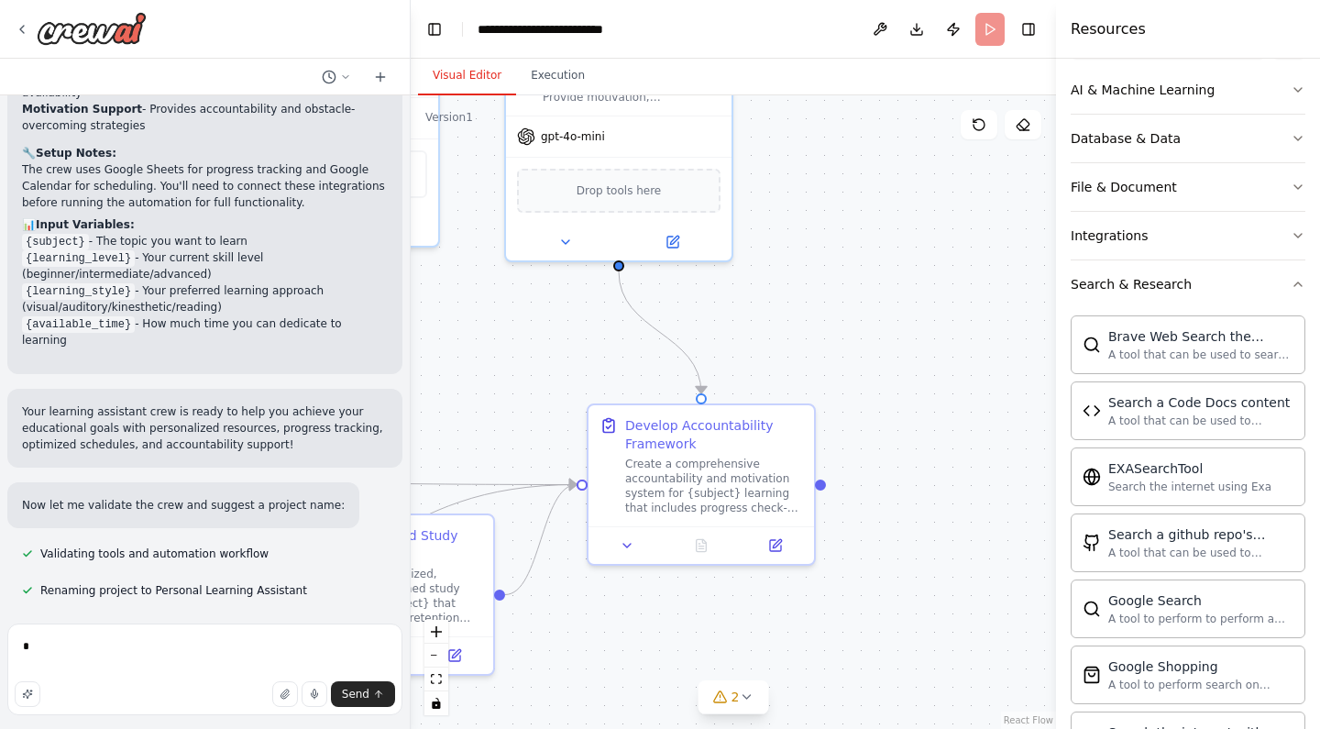
scroll to position [1722, 0]
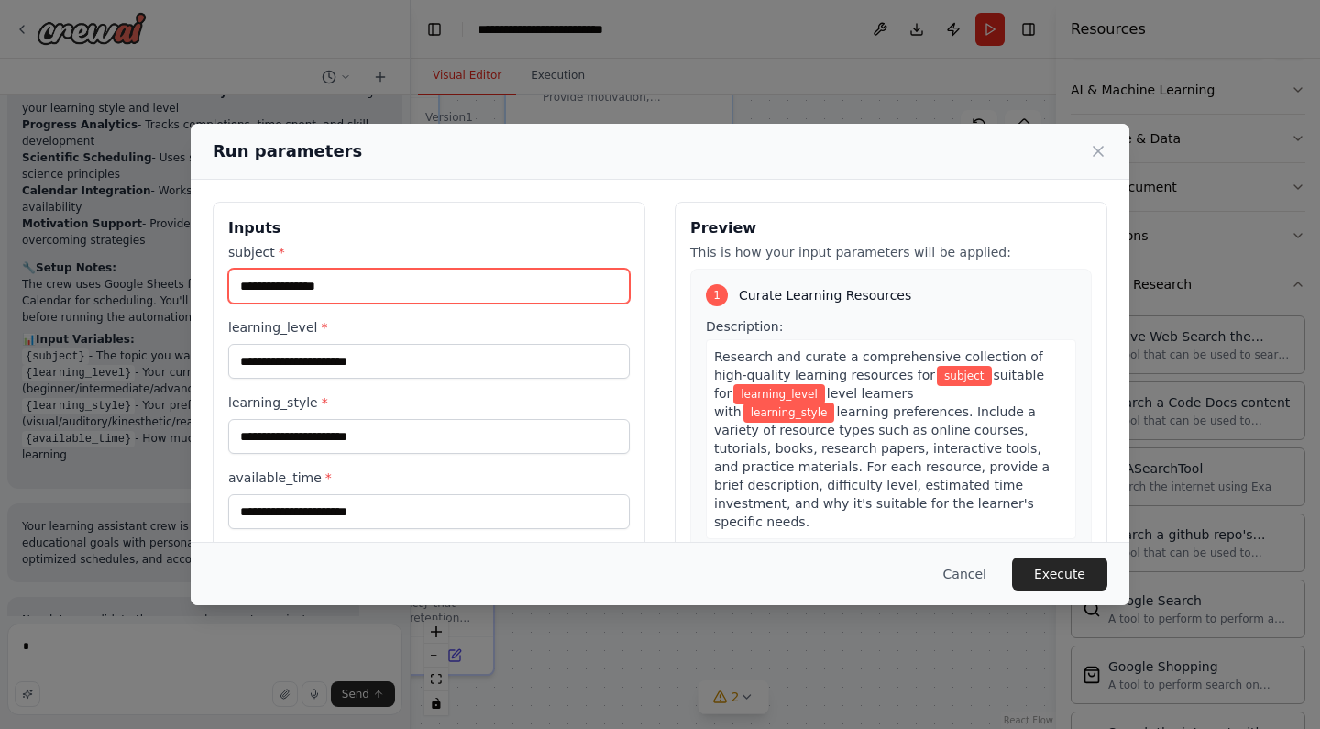
click at [423, 283] on input "subject *" at bounding box center [428, 286] width 401 height 35
type input "******"
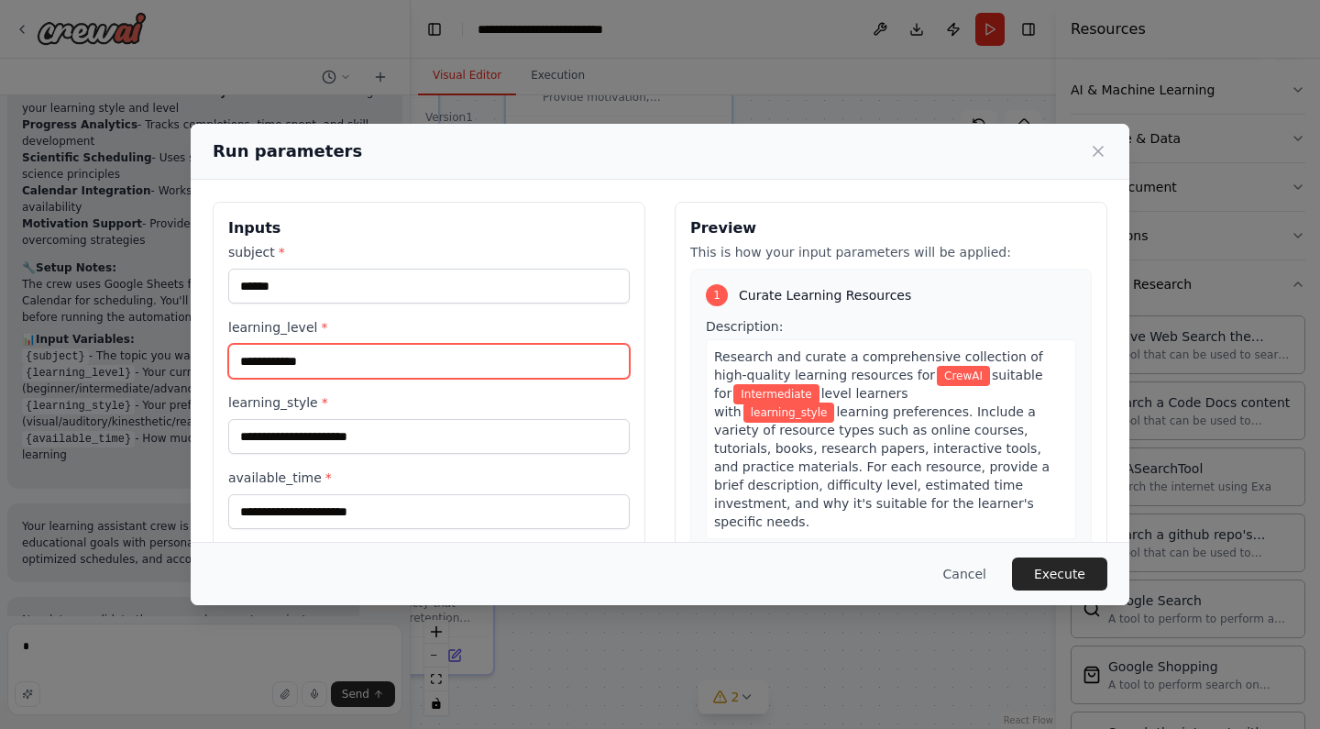
type input "**********"
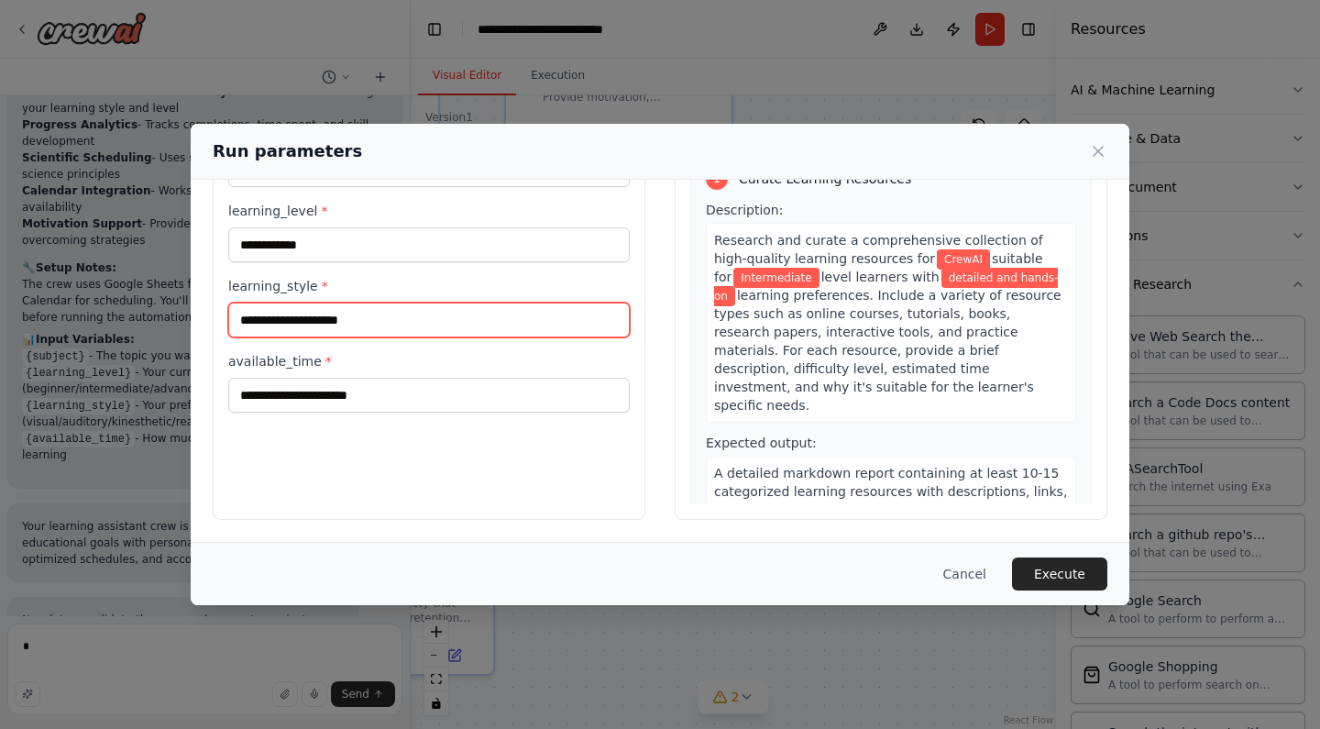
scroll to position [116, 0]
type input "**********"
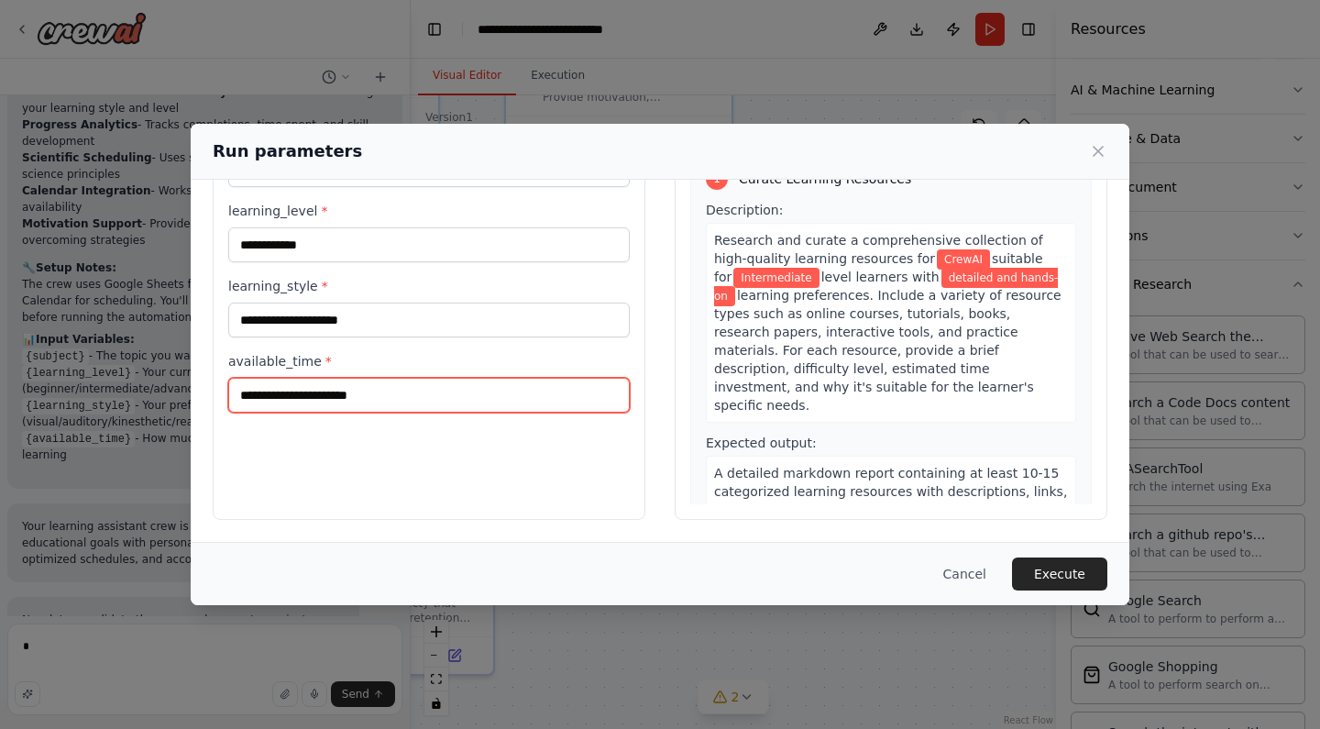
click at [378, 398] on input "available_time *" at bounding box center [428, 395] width 401 height 35
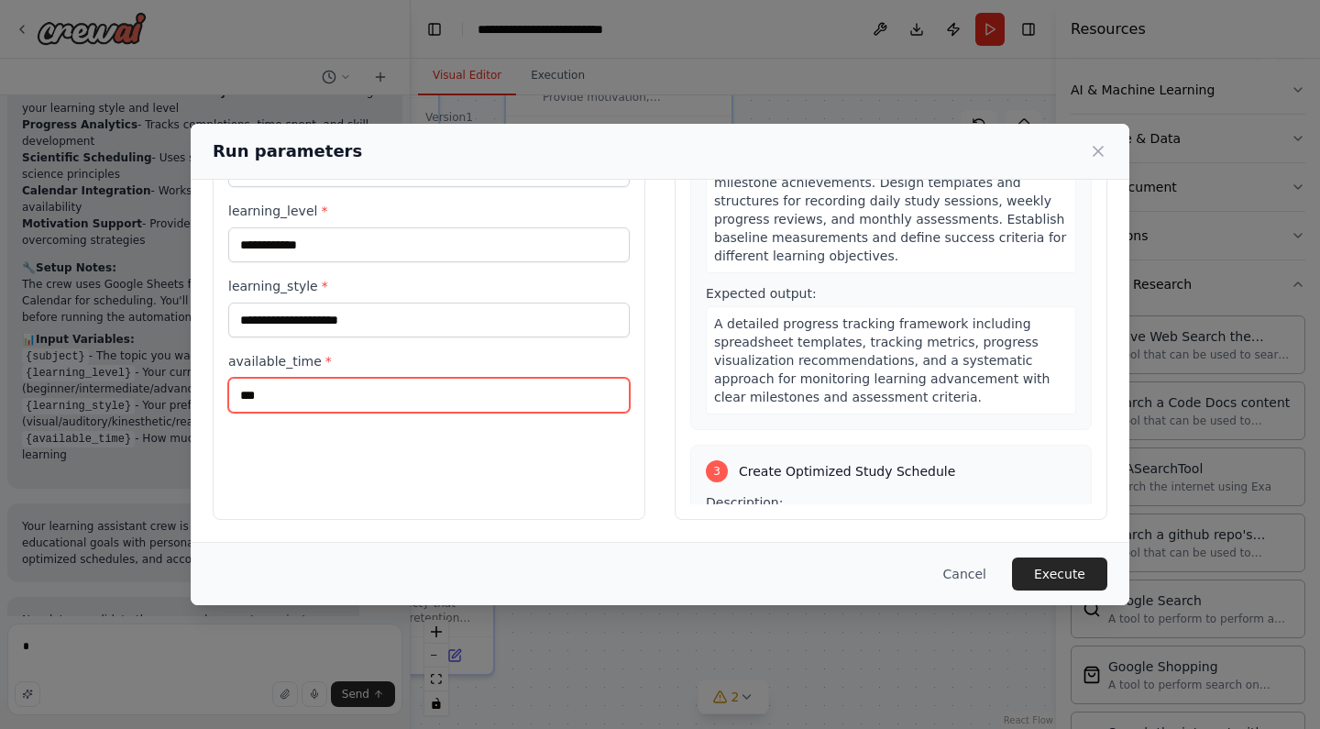
type input "**"
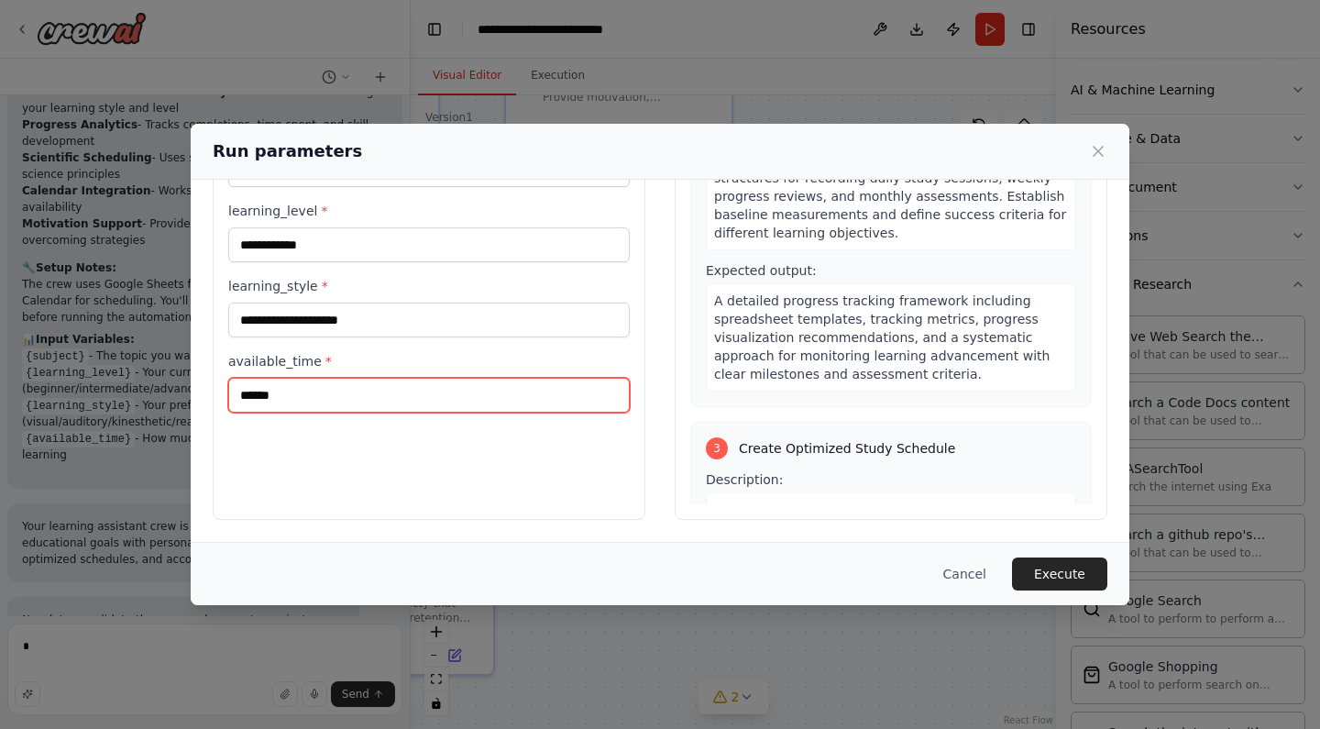
scroll to position [576, 0]
type input "******"
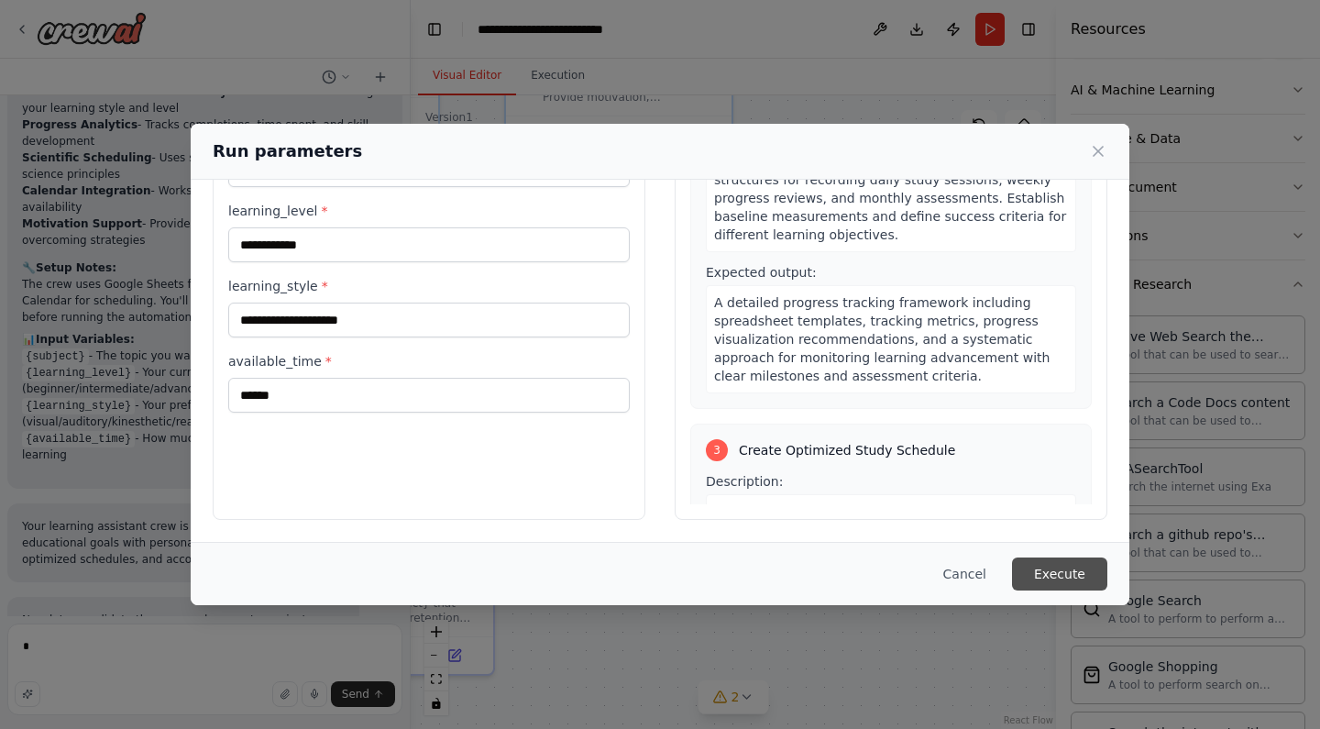
click at [1070, 573] on button "Execute" at bounding box center [1059, 573] width 95 height 33
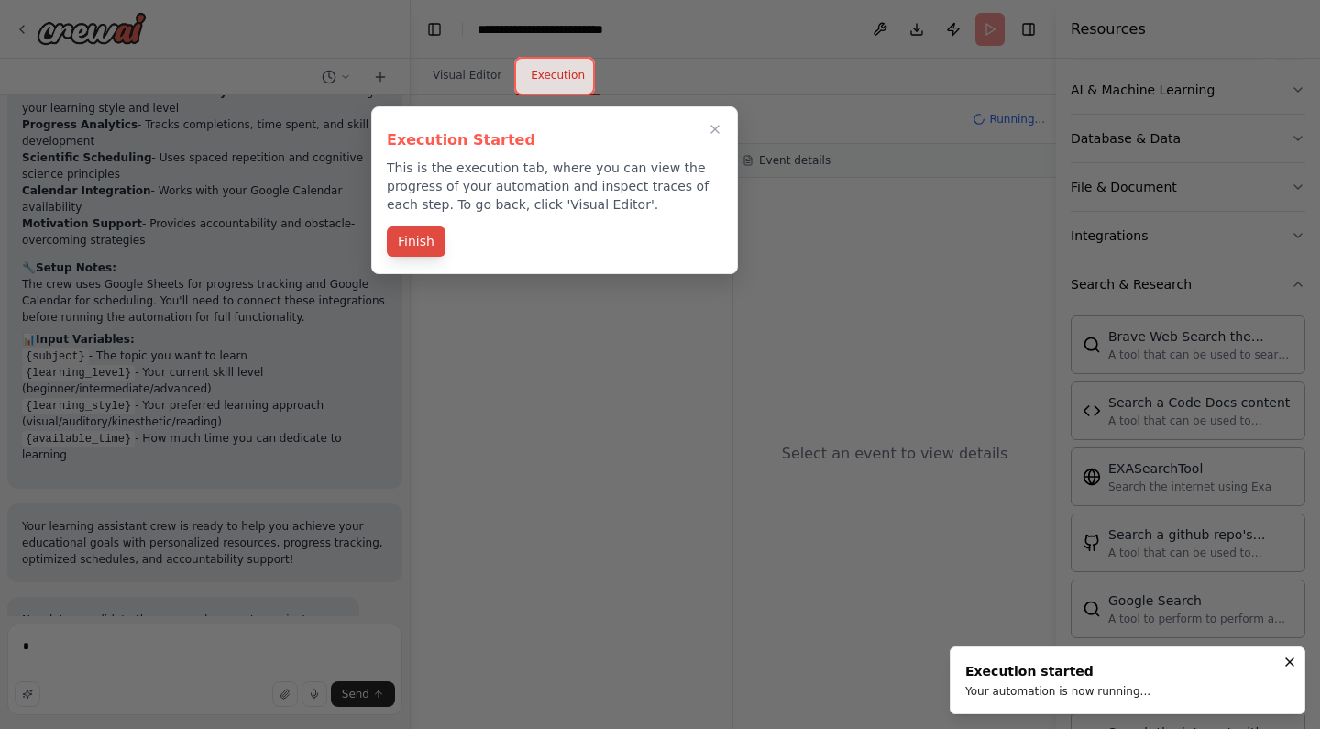
click at [417, 236] on button "Finish" at bounding box center [416, 241] width 59 height 30
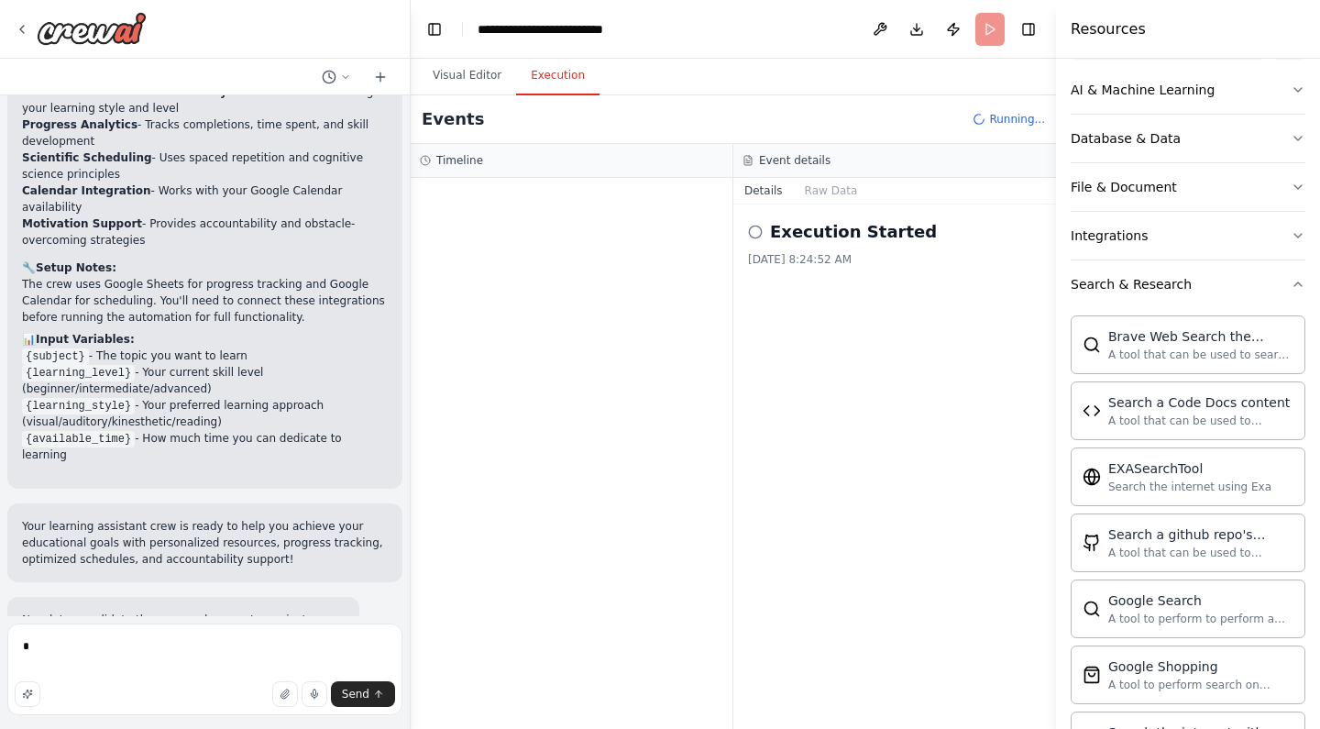
click at [807, 249] on div "Execution Started 7/10/2025, 8:24:52 AM" at bounding box center [894, 243] width 293 height 48
click at [818, 185] on button "Raw Data" at bounding box center [831, 191] width 75 height 26
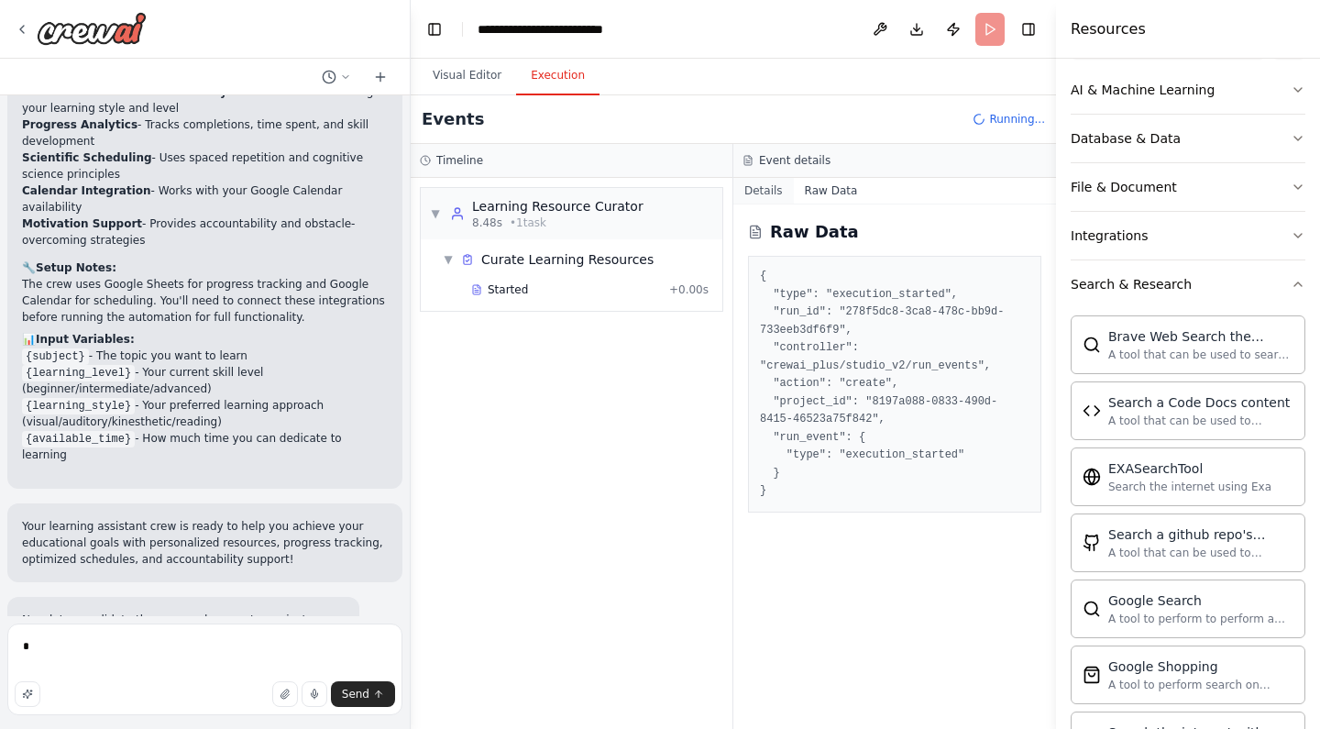
click at [744, 187] on button "Details" at bounding box center [763, 191] width 60 height 26
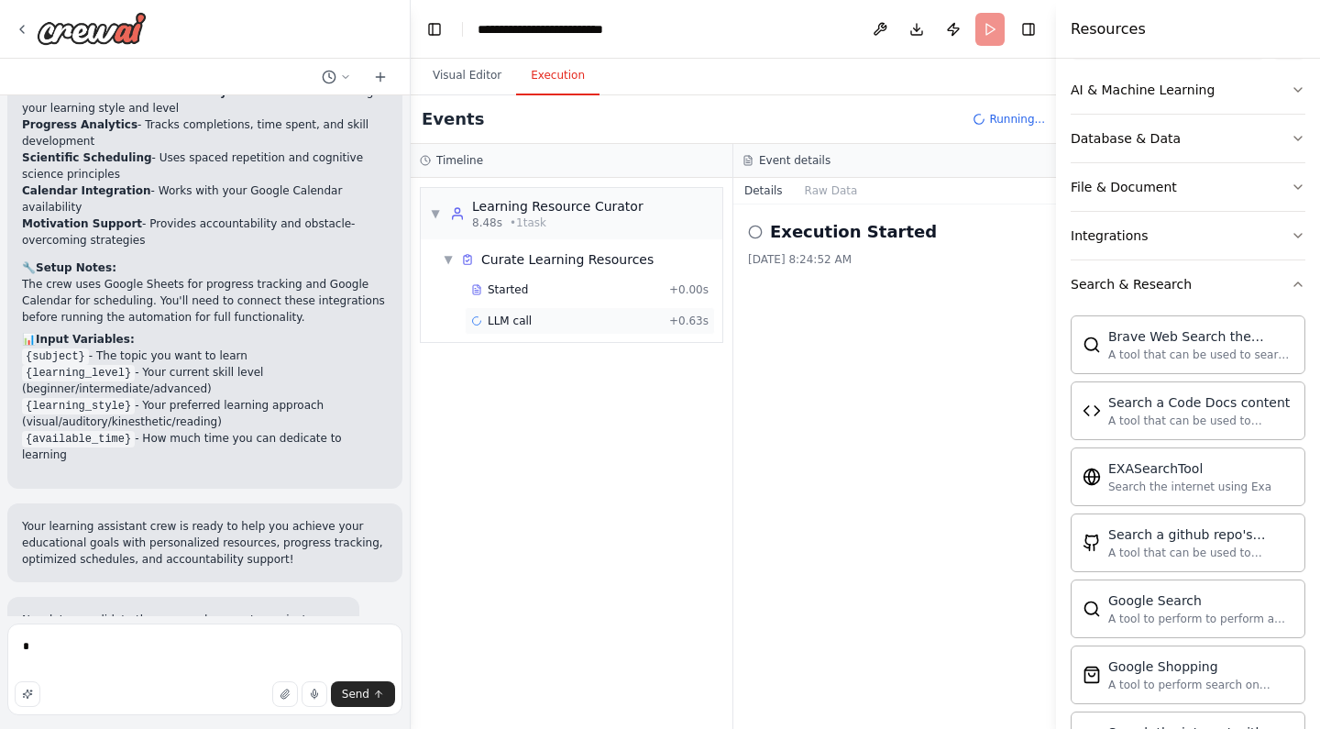
click at [555, 328] on div "LLM call + 0.63s" at bounding box center [590, 320] width 250 height 27
click at [564, 352] on span "Scholar Search" at bounding box center [529, 352] width 82 height 15
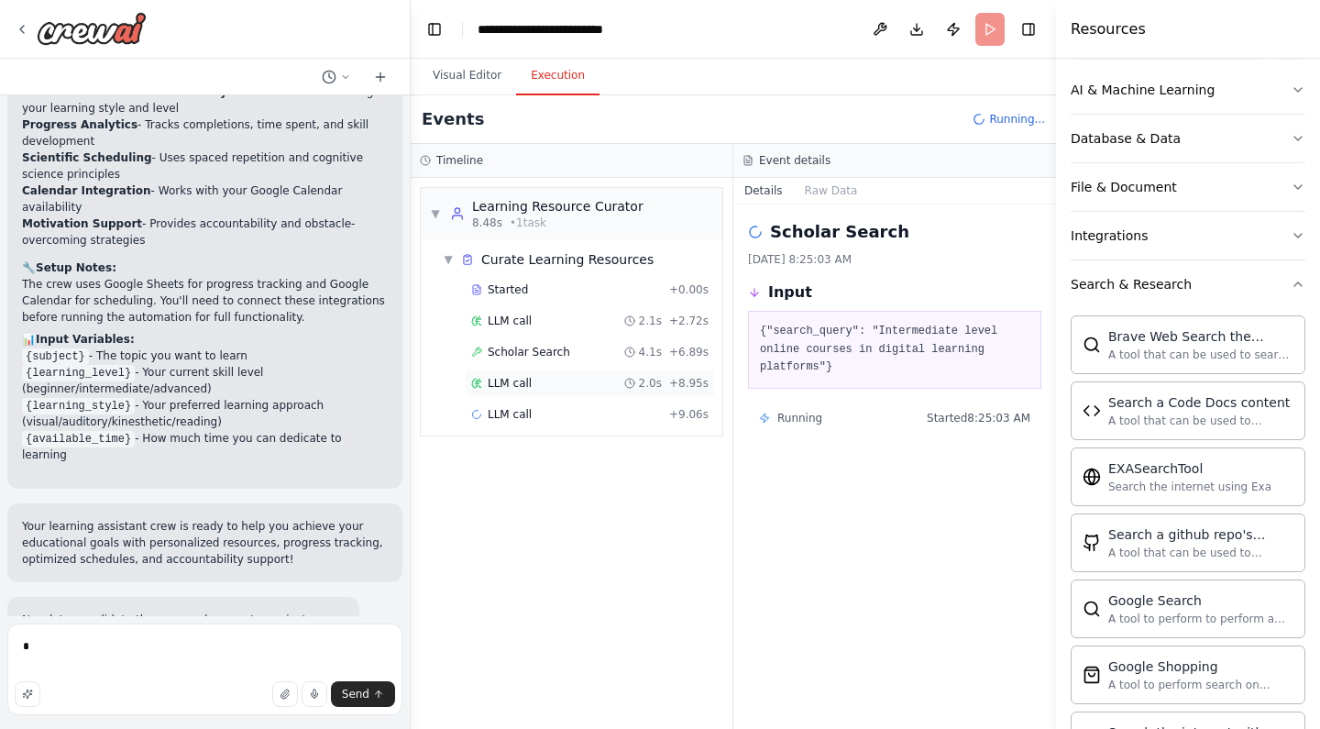
click at [565, 373] on div "LLM call 2.0s + 8.95s" at bounding box center [590, 382] width 250 height 27
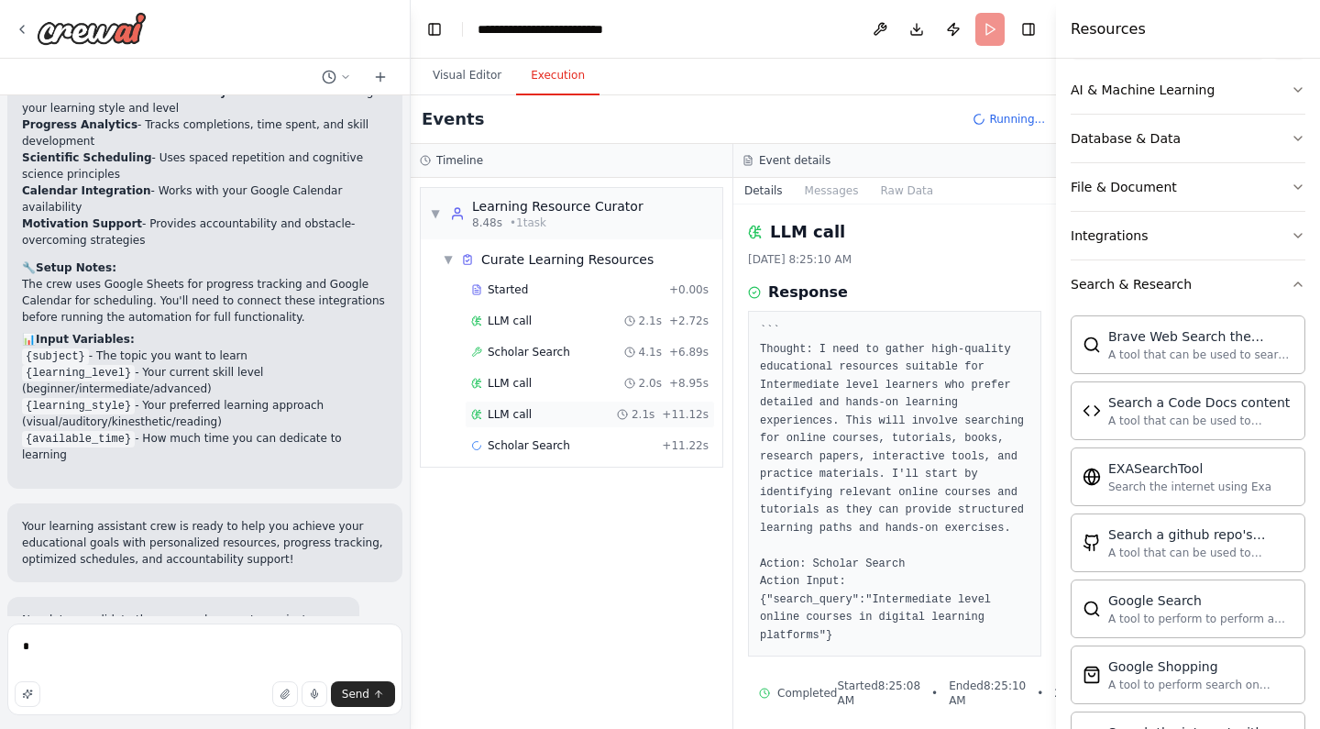
click at [578, 412] on div "LLM call 2.1s + 11.12s" at bounding box center [589, 414] width 237 height 15
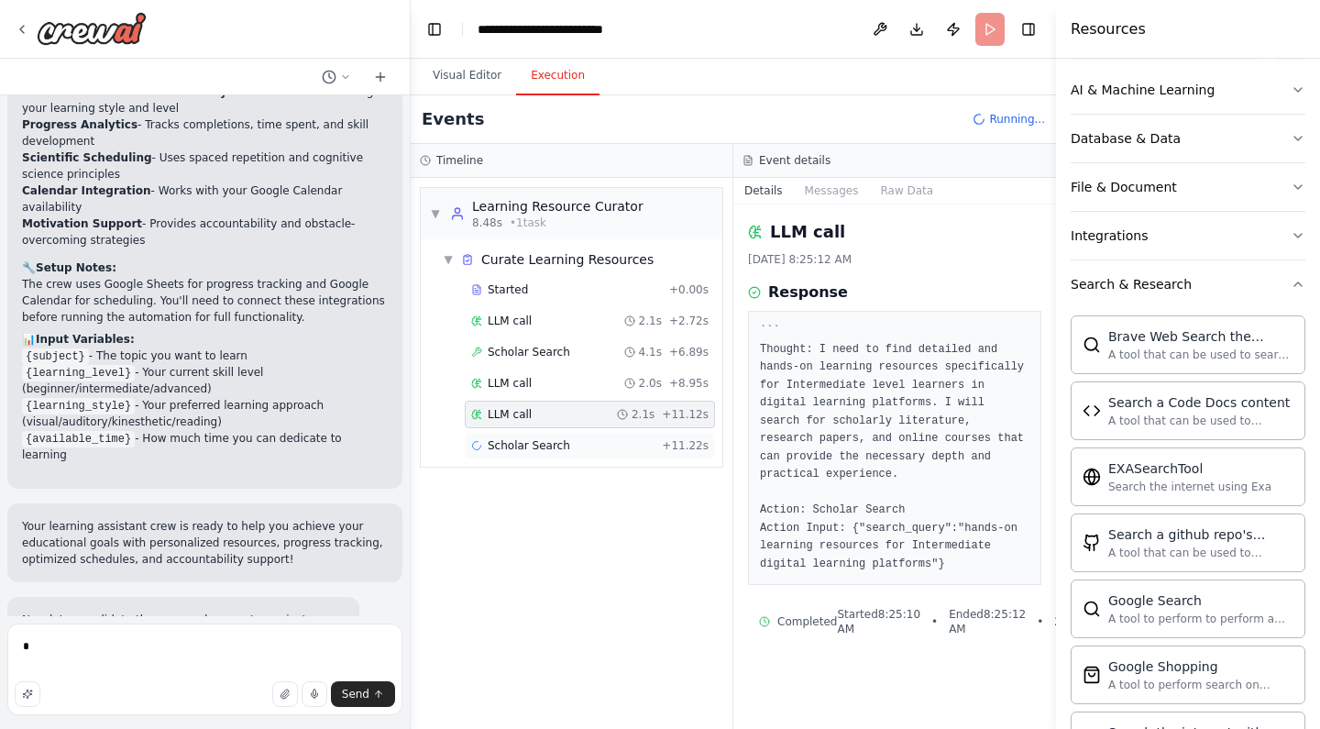
click at [588, 438] on div "Scholar Search + 11.22s" at bounding box center [589, 445] width 237 height 15
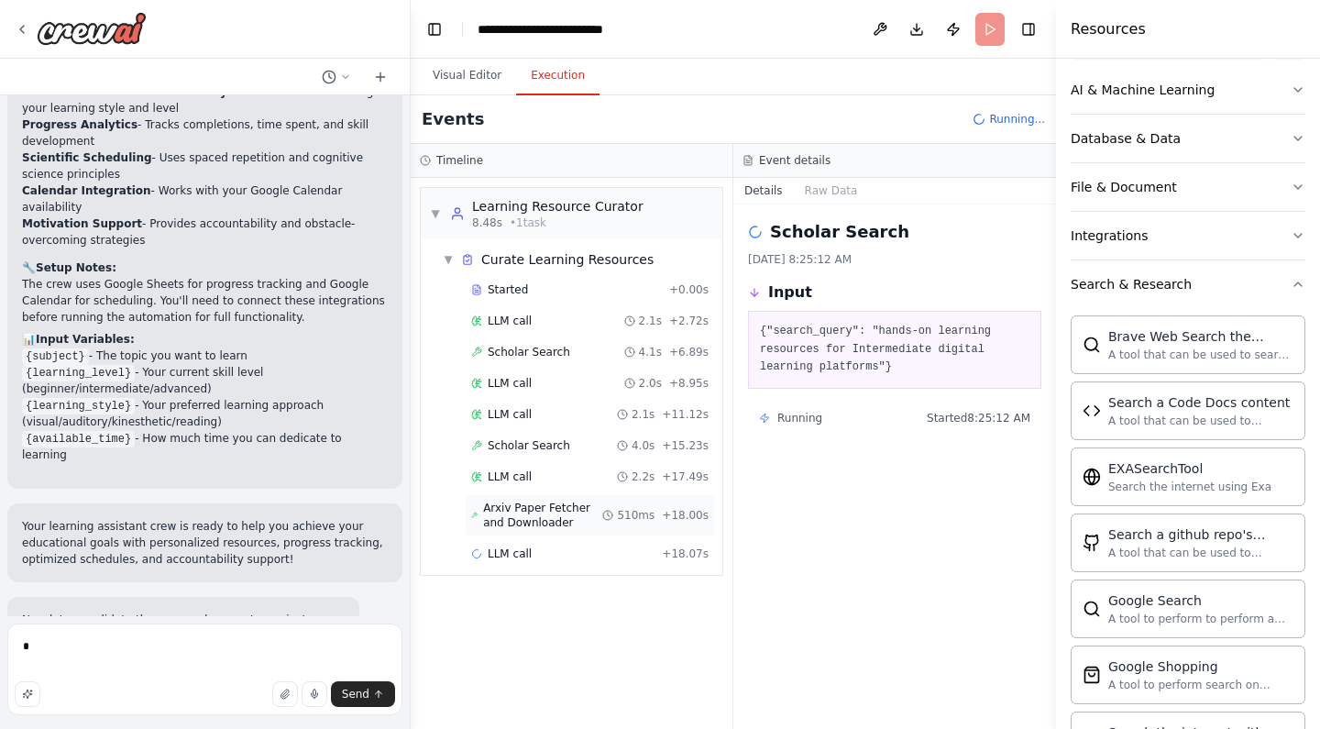
click at [548, 504] on span "Arxiv Paper Fetcher and Downloader" at bounding box center [542, 514] width 119 height 29
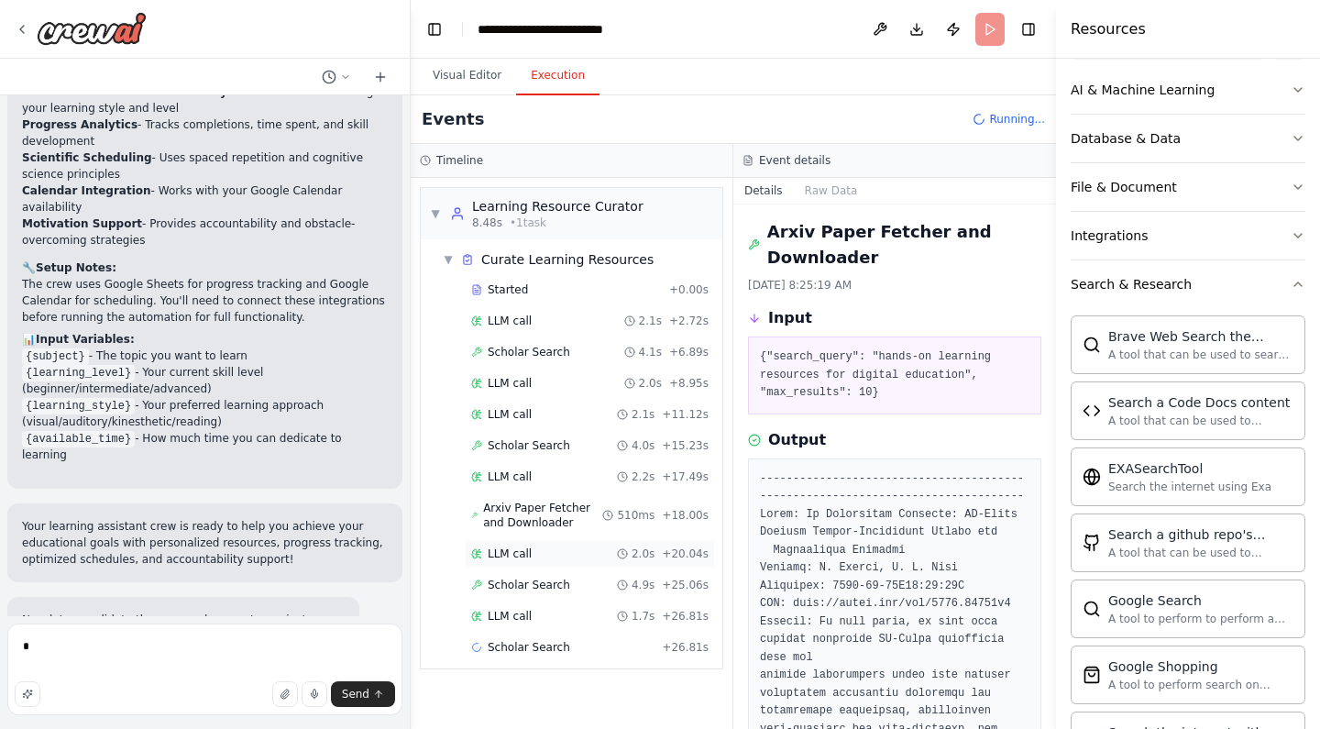
click at [541, 562] on div "LLM call 2.0s + 20.04s" at bounding box center [590, 553] width 250 height 27
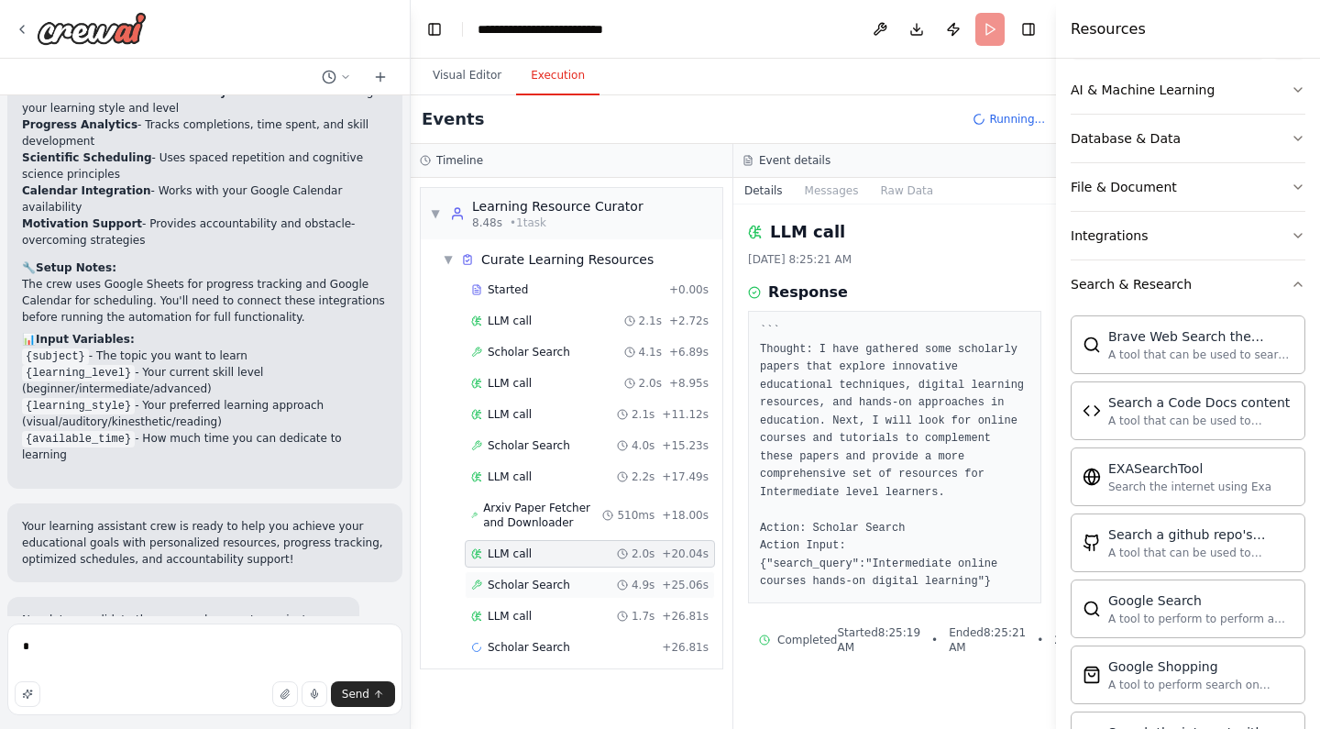
click at [554, 587] on span "Scholar Search" at bounding box center [529, 584] width 82 height 15
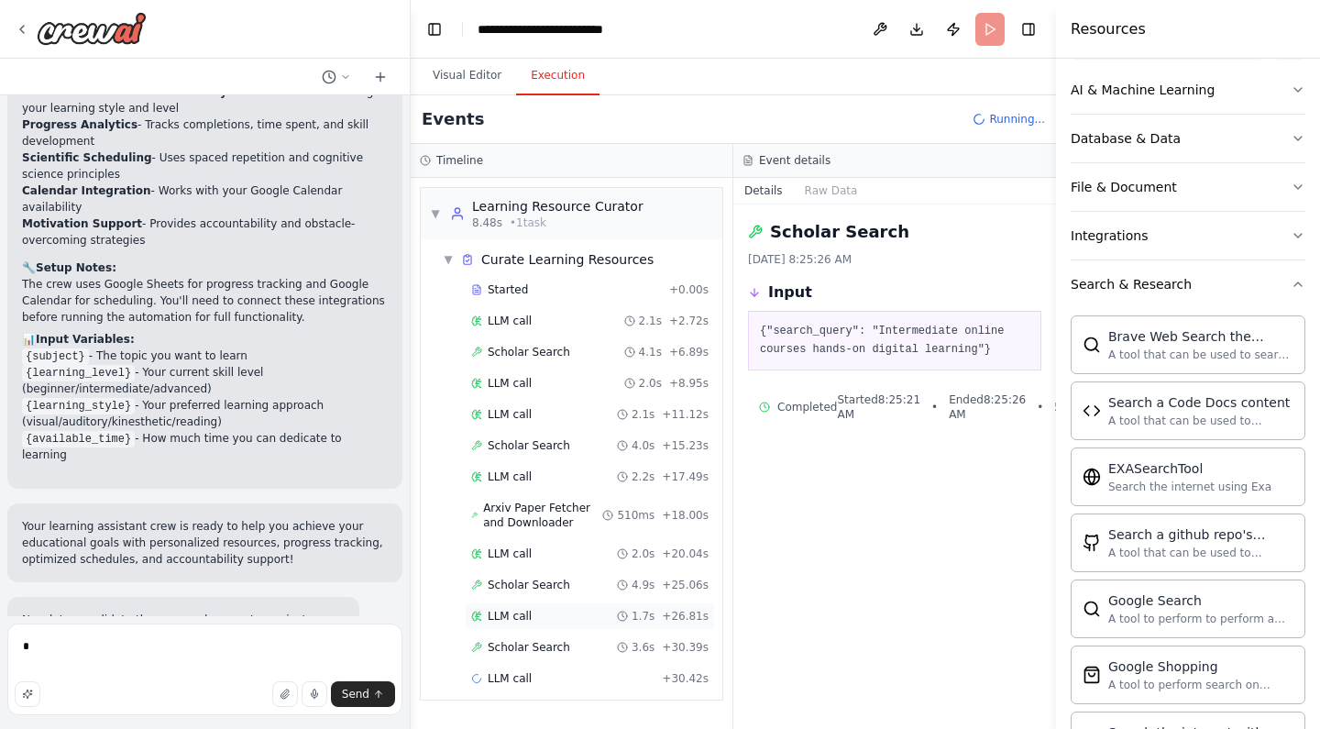
click at [557, 615] on div "LLM call 1.7s + 26.81s" at bounding box center [589, 616] width 237 height 15
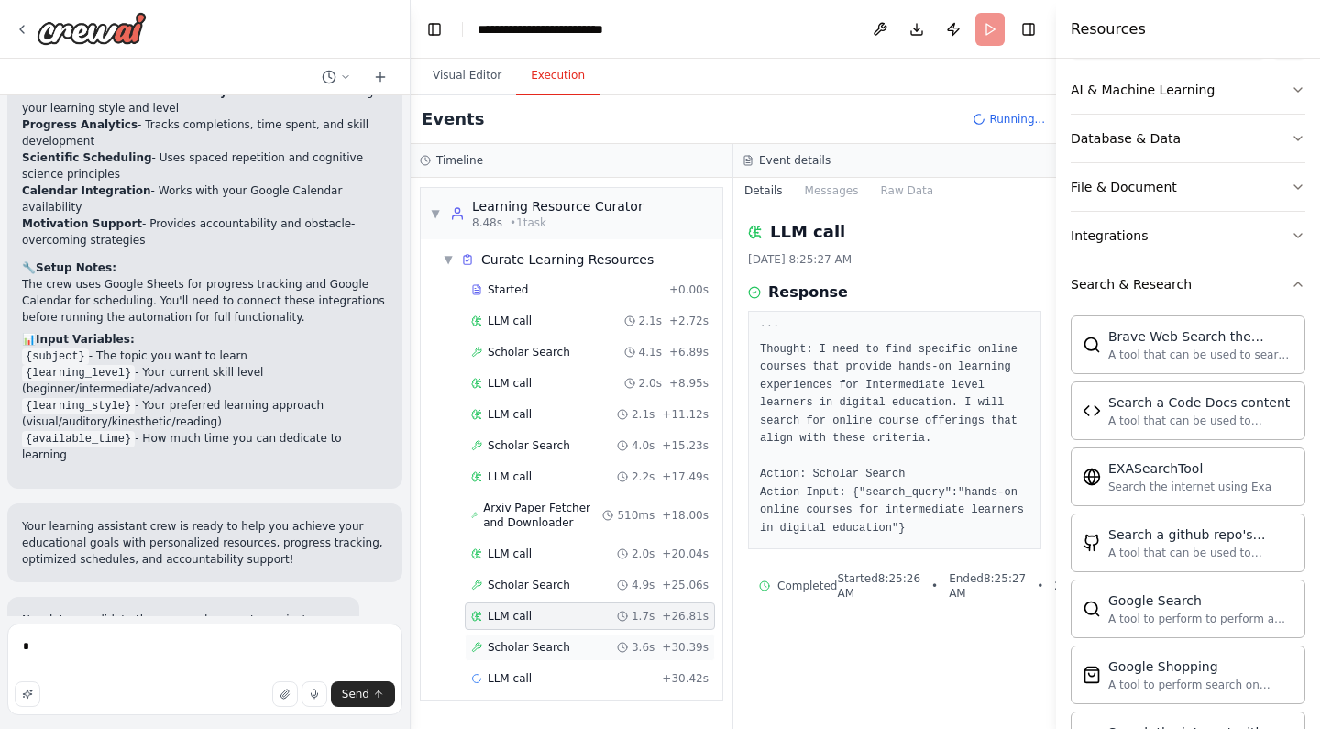
click at [563, 636] on div "Scholar Search 3.6s + 30.39s" at bounding box center [590, 646] width 250 height 27
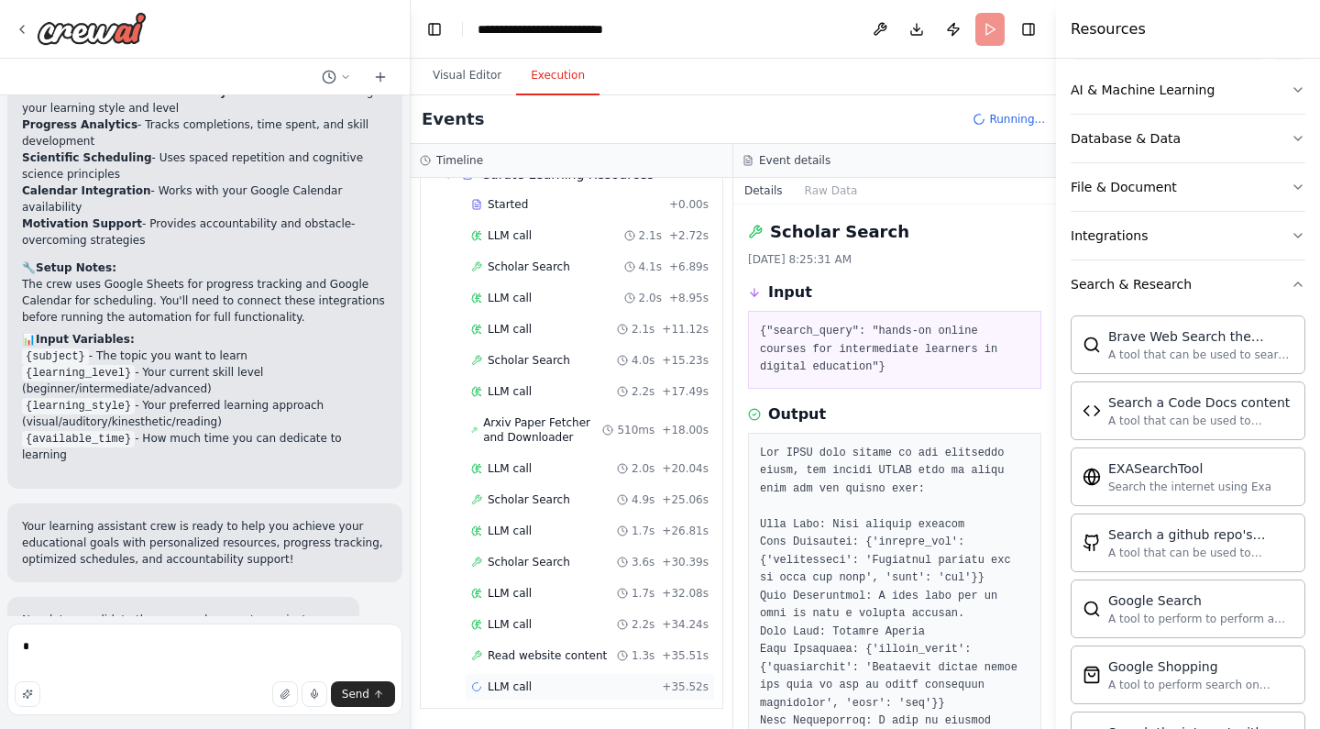
scroll to position [85, 0]
click at [537, 698] on div "LLM call + 35.52s" at bounding box center [590, 686] width 250 height 27
